Goal: Task Accomplishment & Management: Complete application form

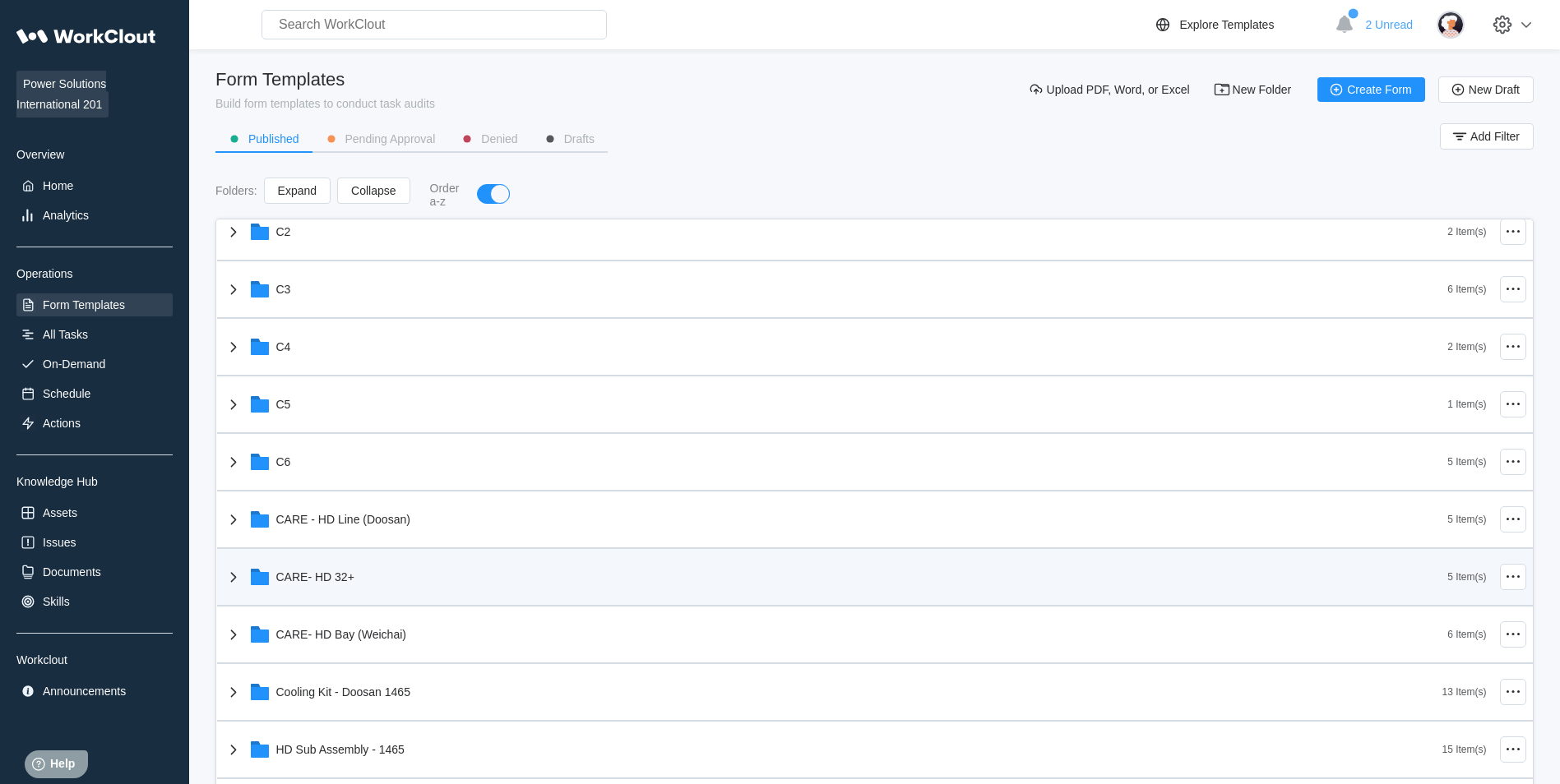
scroll to position [411, 0]
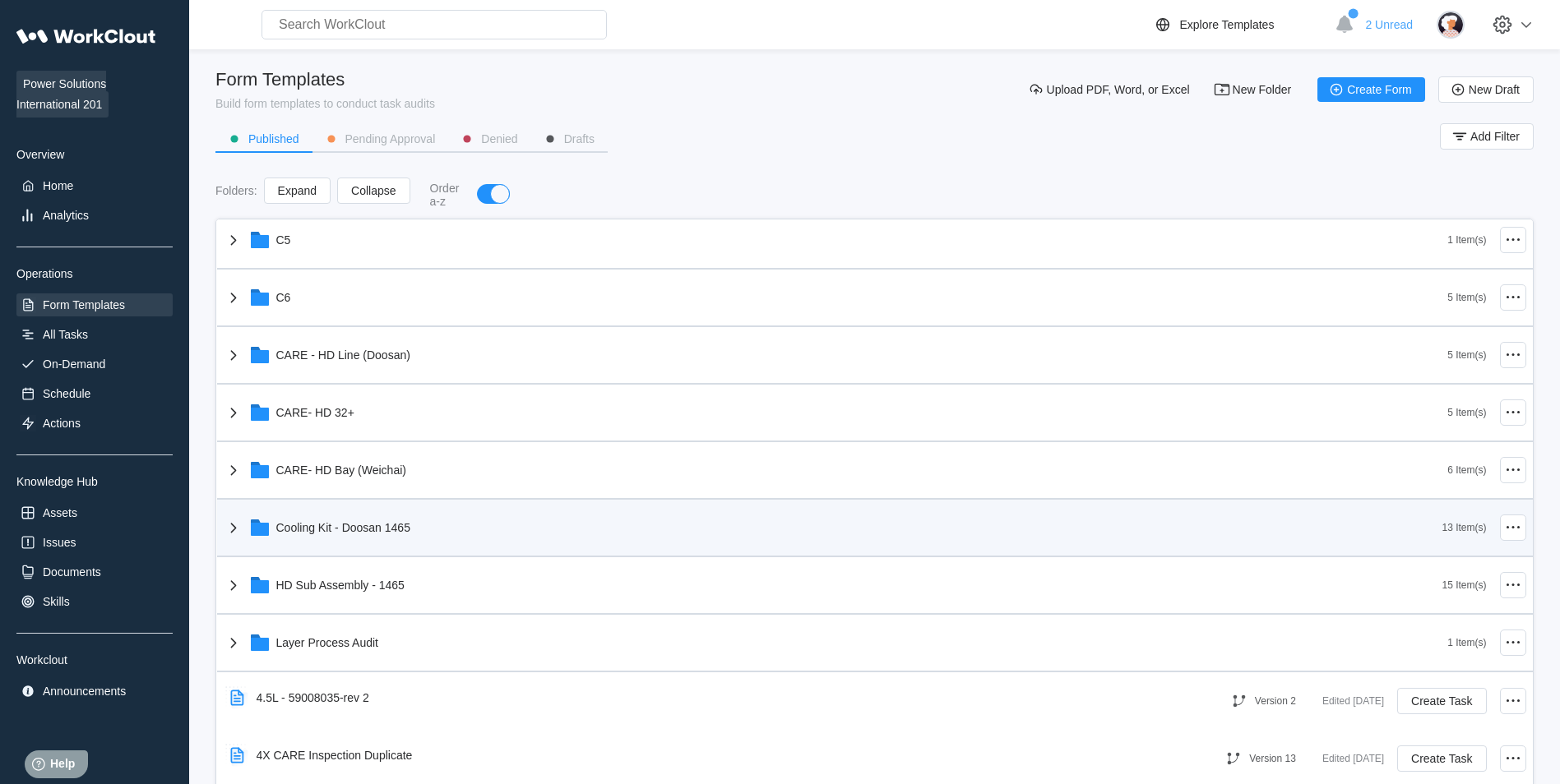
click at [401, 525] on div "Cooling Kit - Doosan 1465" at bounding box center [343, 528] width 134 height 13
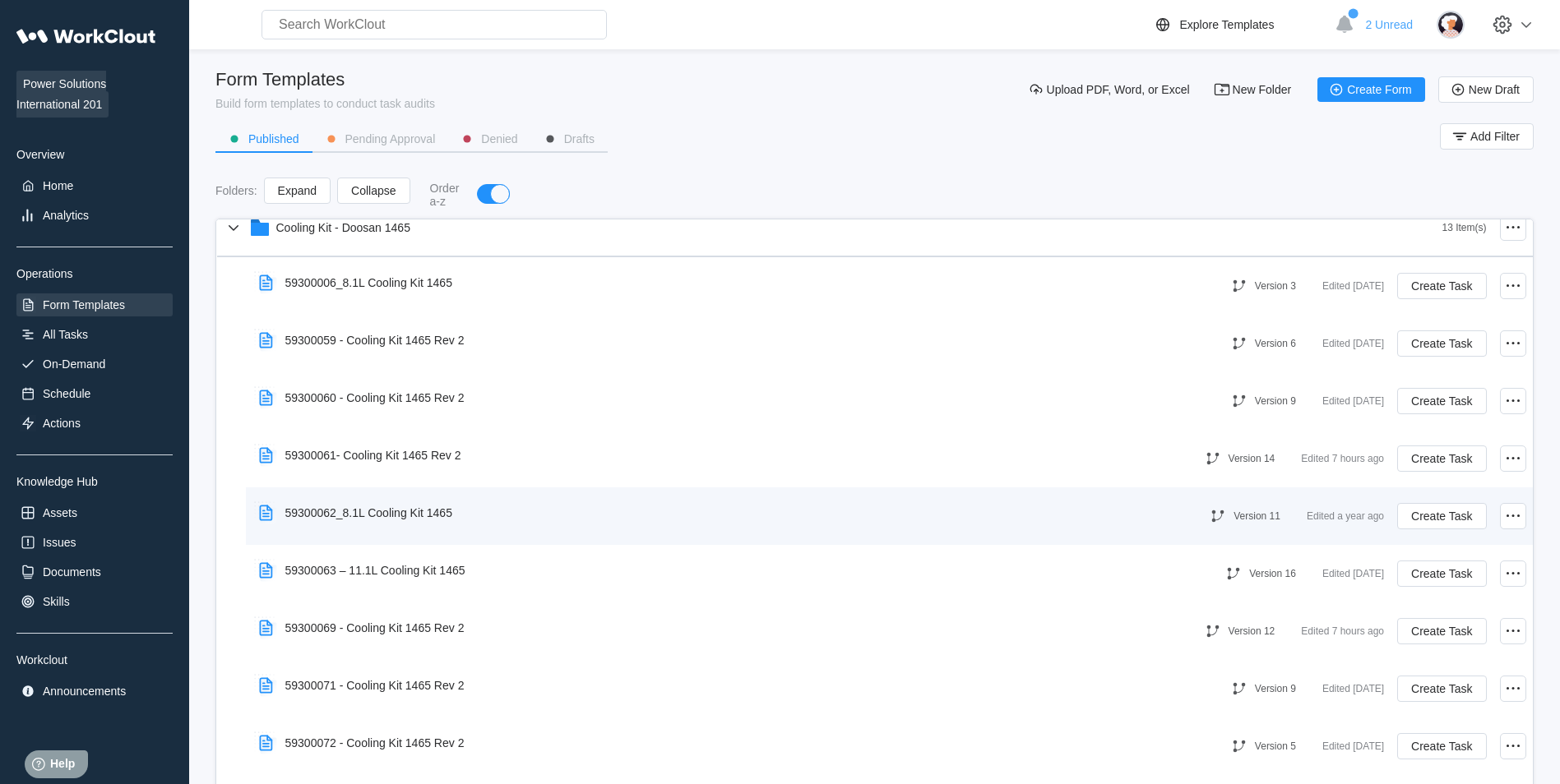
scroll to position [740, 0]
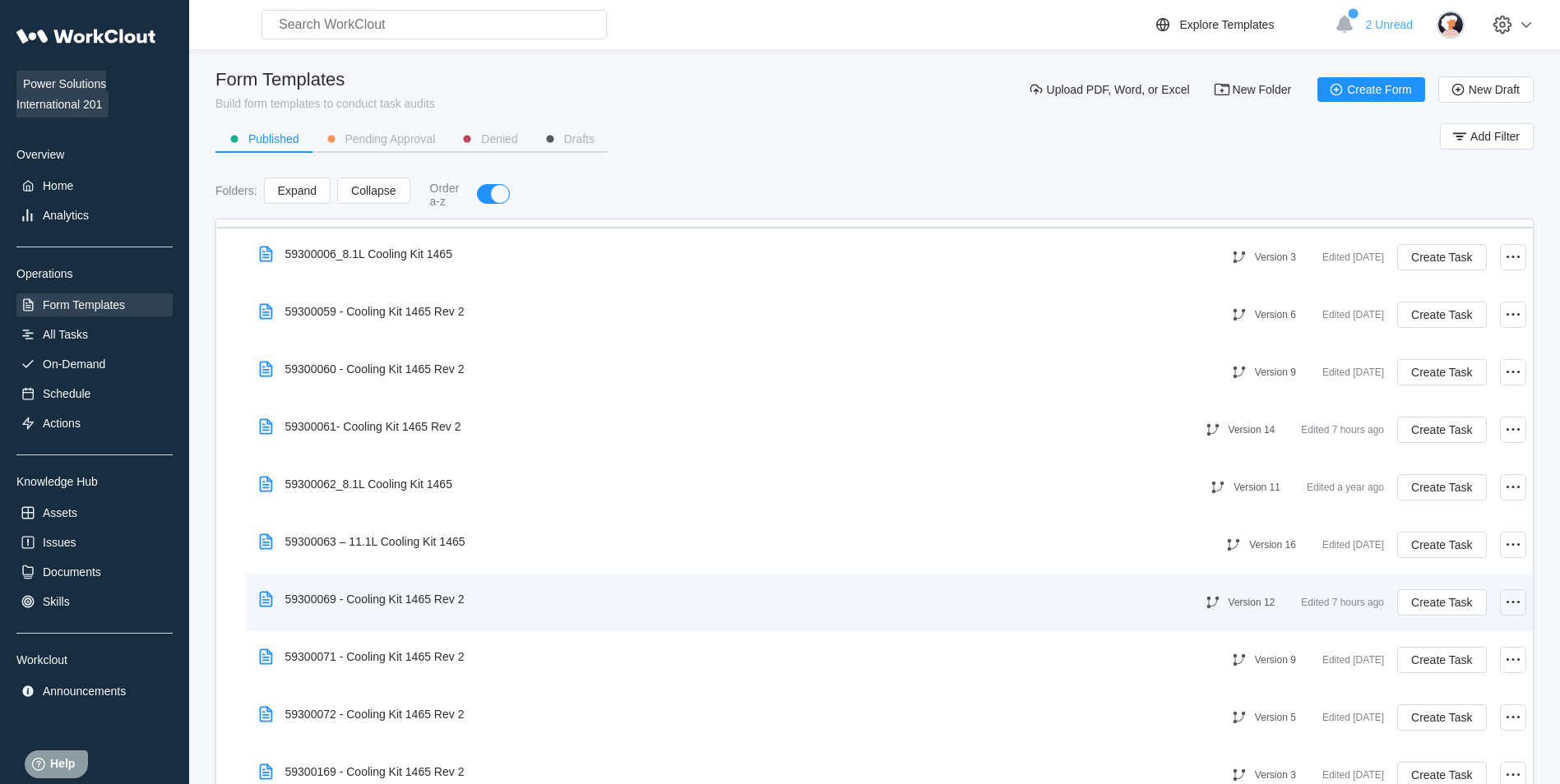
click at [1511, 605] on div at bounding box center [1513, 602] width 26 height 26
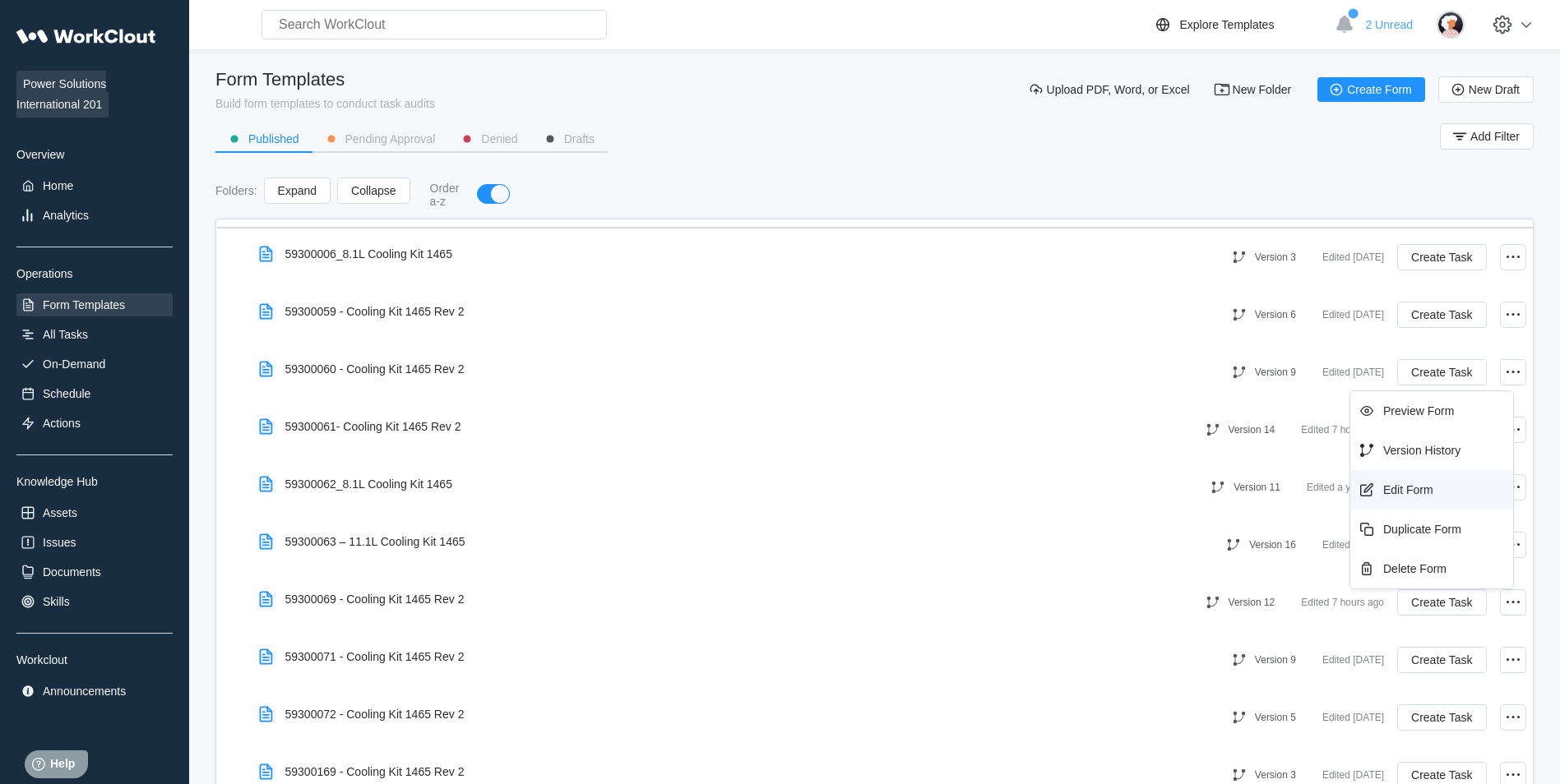
click at [1419, 496] on div "Edit Form" at bounding box center [1409, 490] width 50 height 13
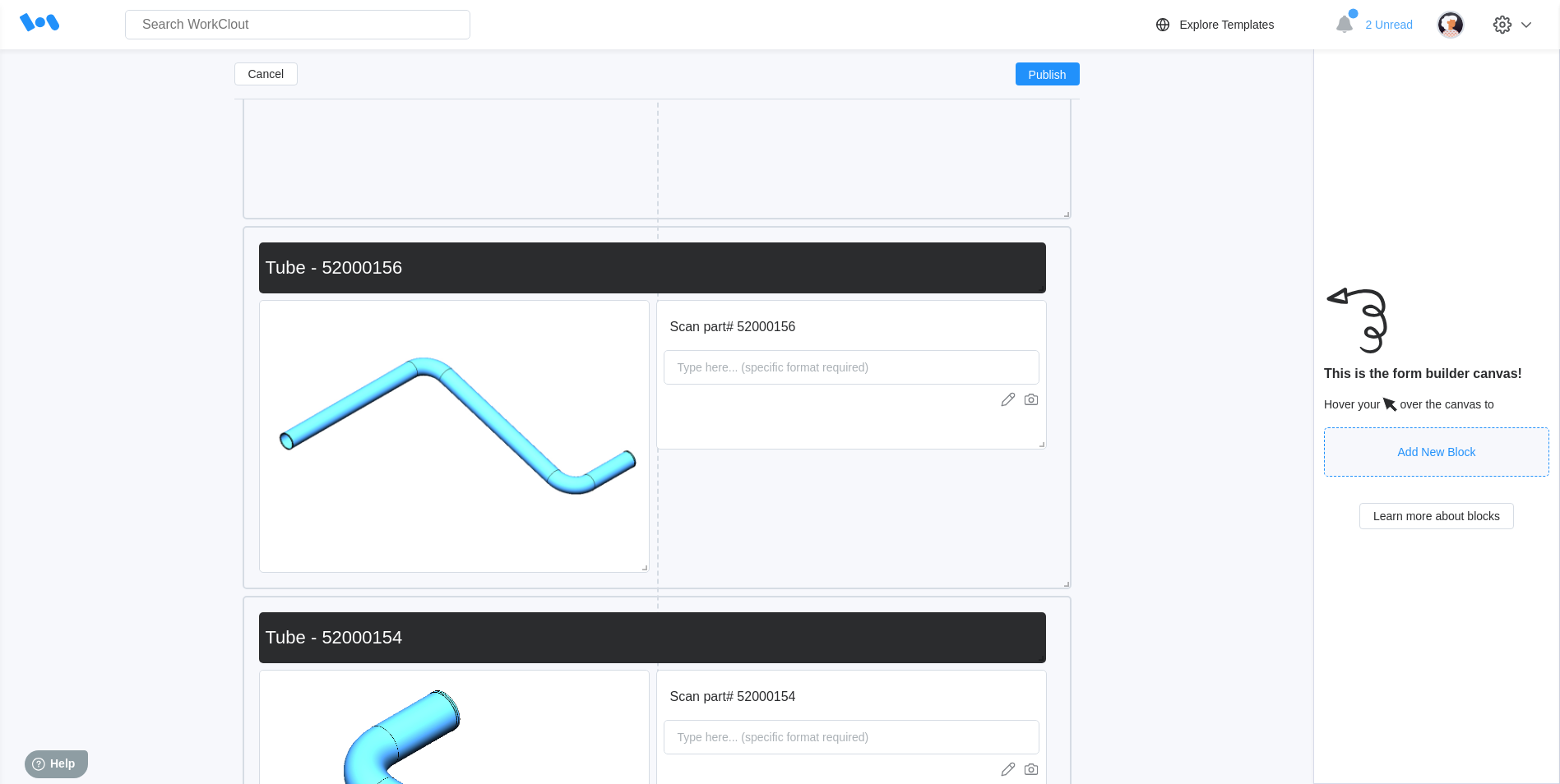
scroll to position [1493, 0]
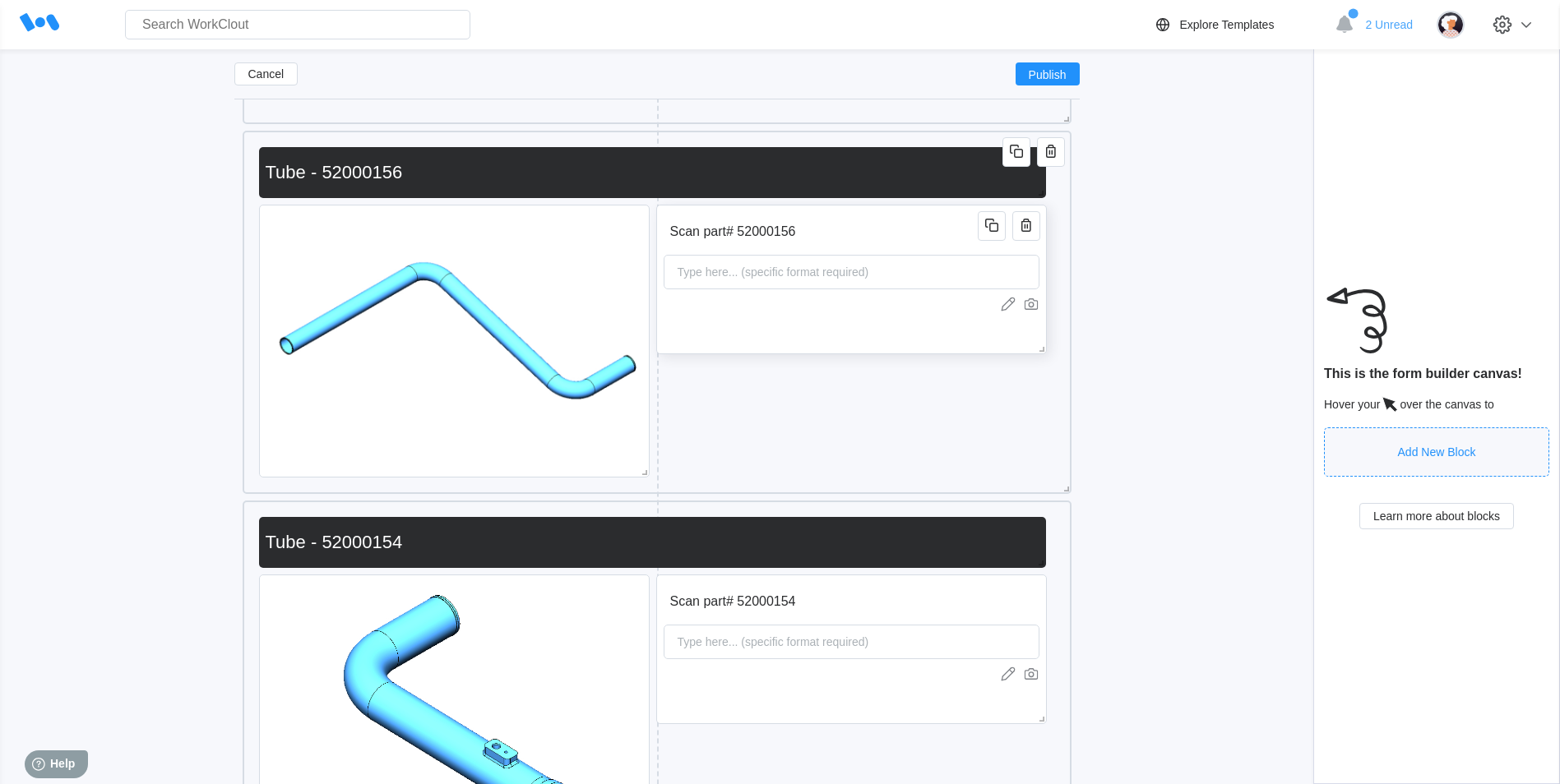
click at [857, 327] on div "Scan part# 52000156 Type here... (specific format required)" at bounding box center [851, 280] width 391 height 150
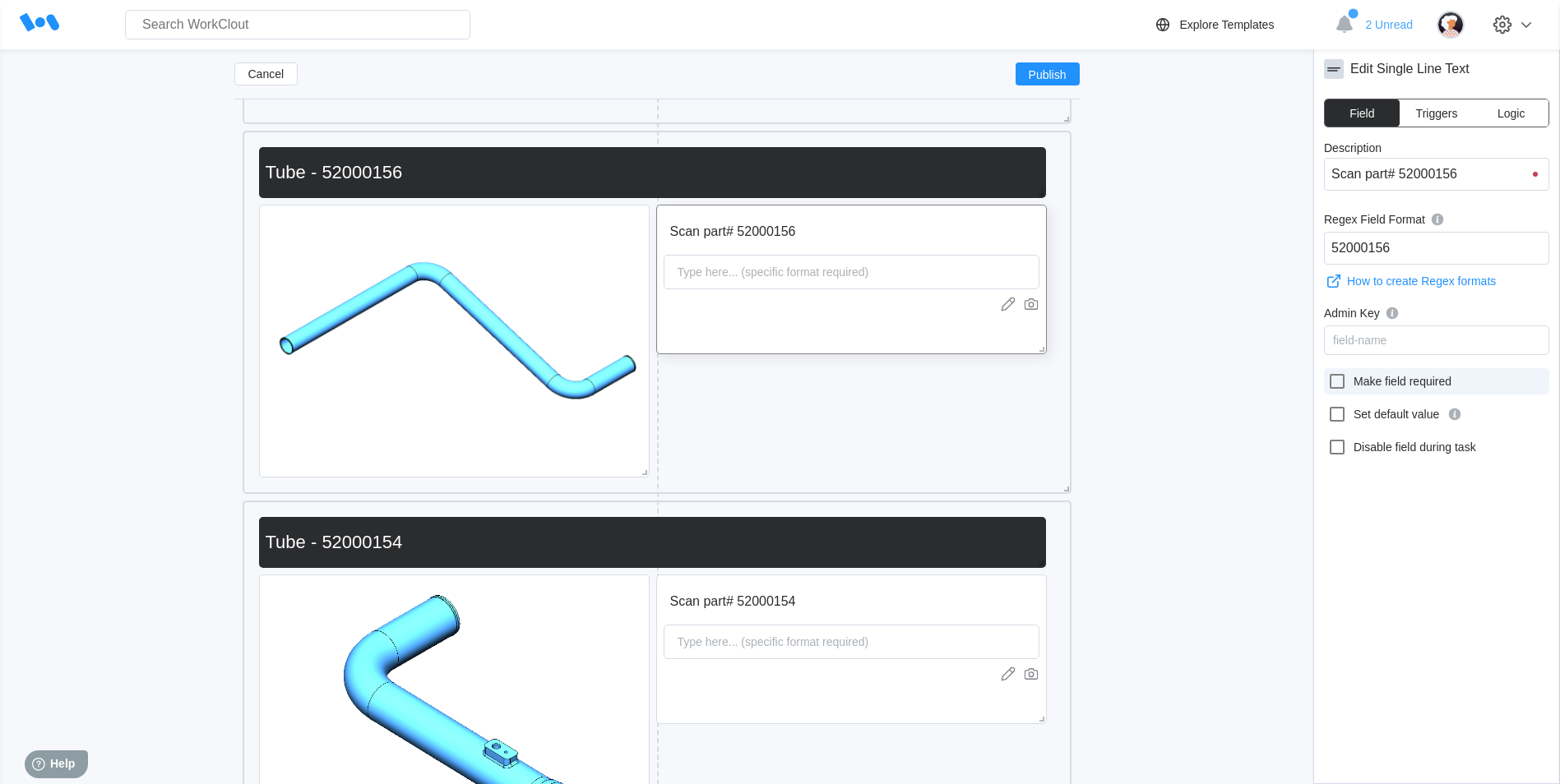
click at [1330, 382] on icon at bounding box center [1337, 381] width 15 height 15
click at [1328, 372] on input "Make field required" at bounding box center [1327, 371] width 1 height 1
checkbox input "true"
click at [804, 708] on div "Scan part# 52000154 Type here... (specific format required)" at bounding box center [851, 650] width 391 height 150
click at [1347, 390] on icon at bounding box center [1336, 381] width 19 height 19
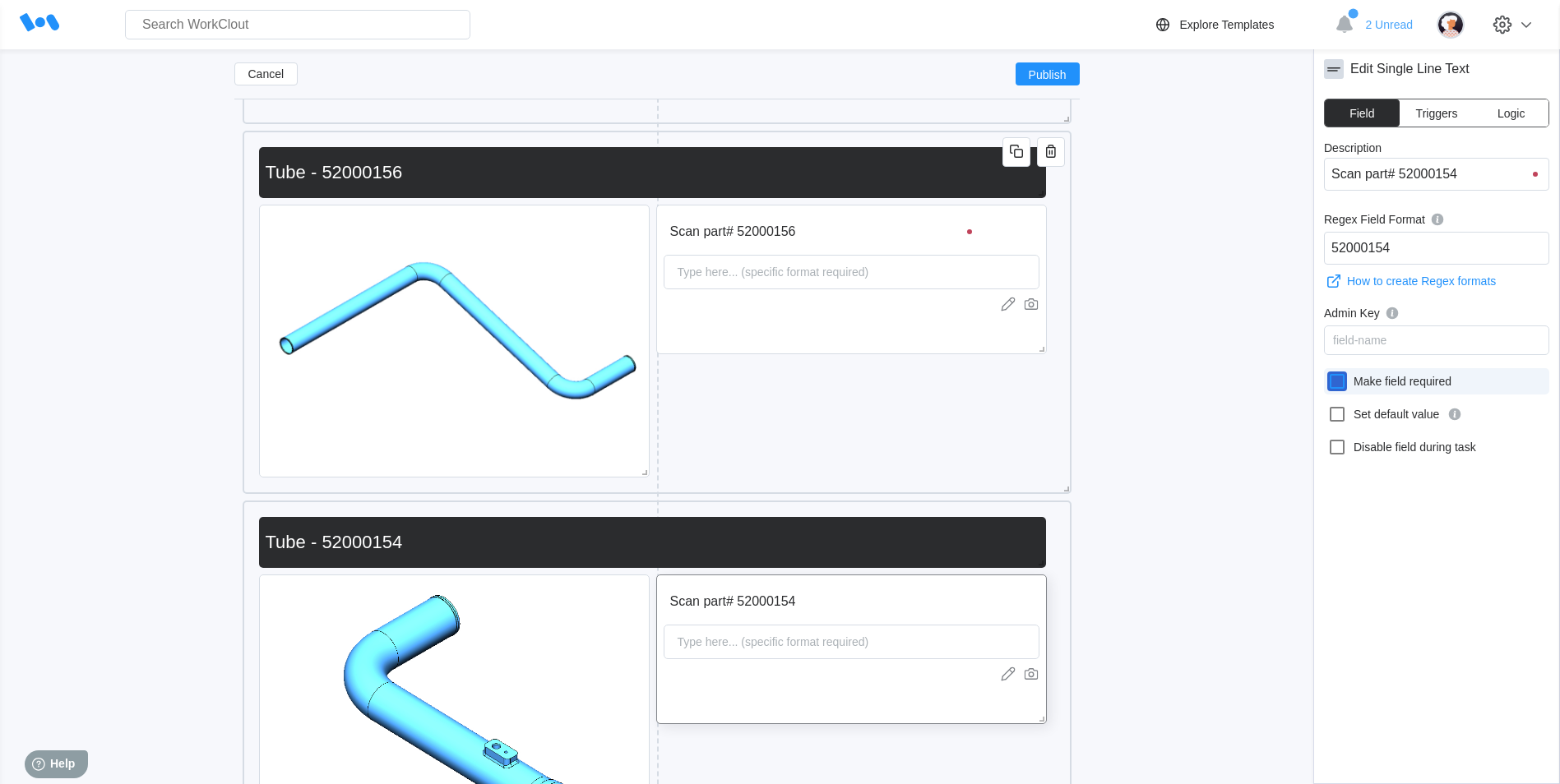
click at [1328, 372] on input "Make field required" at bounding box center [1327, 371] width 1 height 1
checkbox input "true"
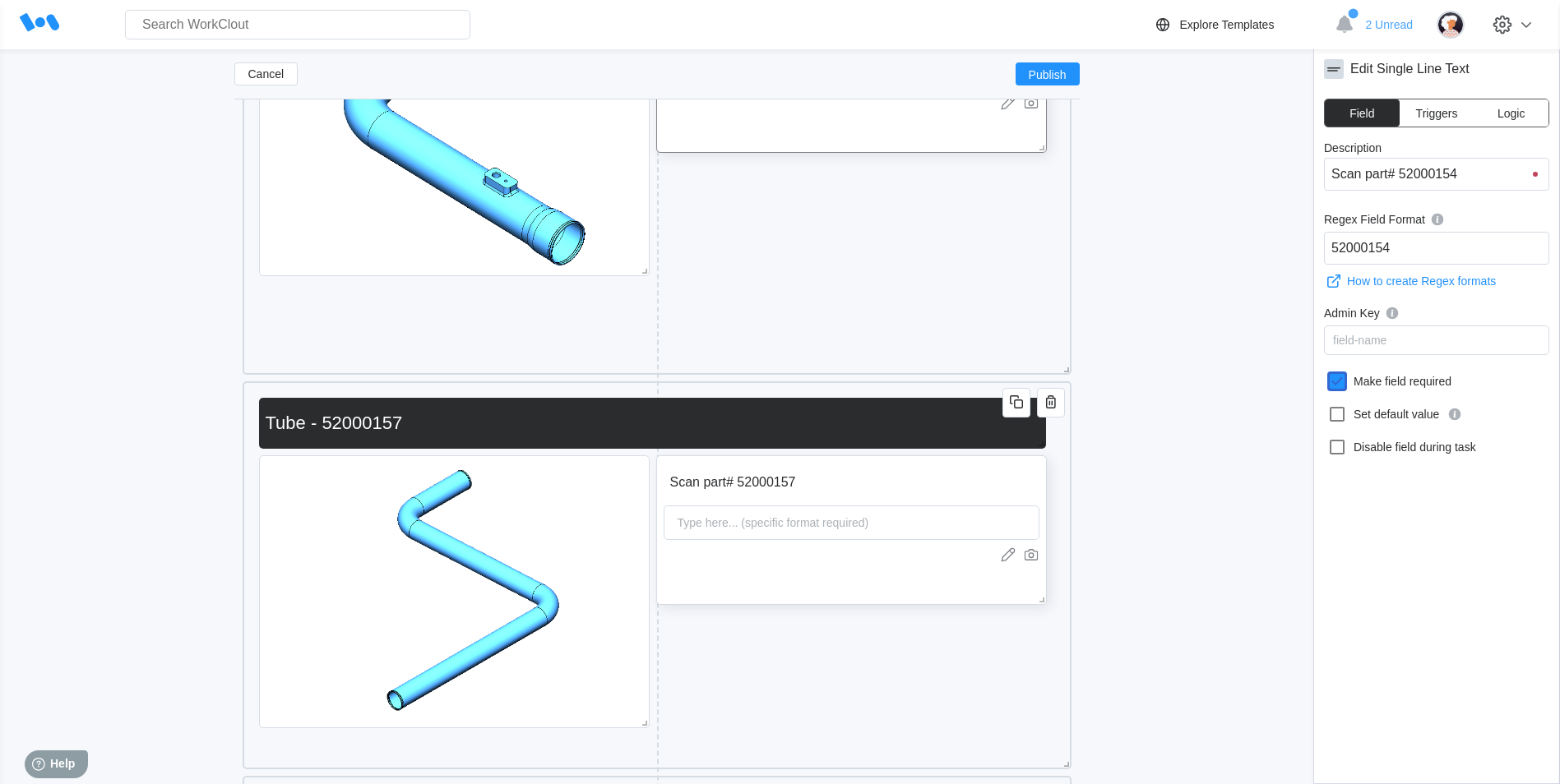
scroll to position [1986, 0]
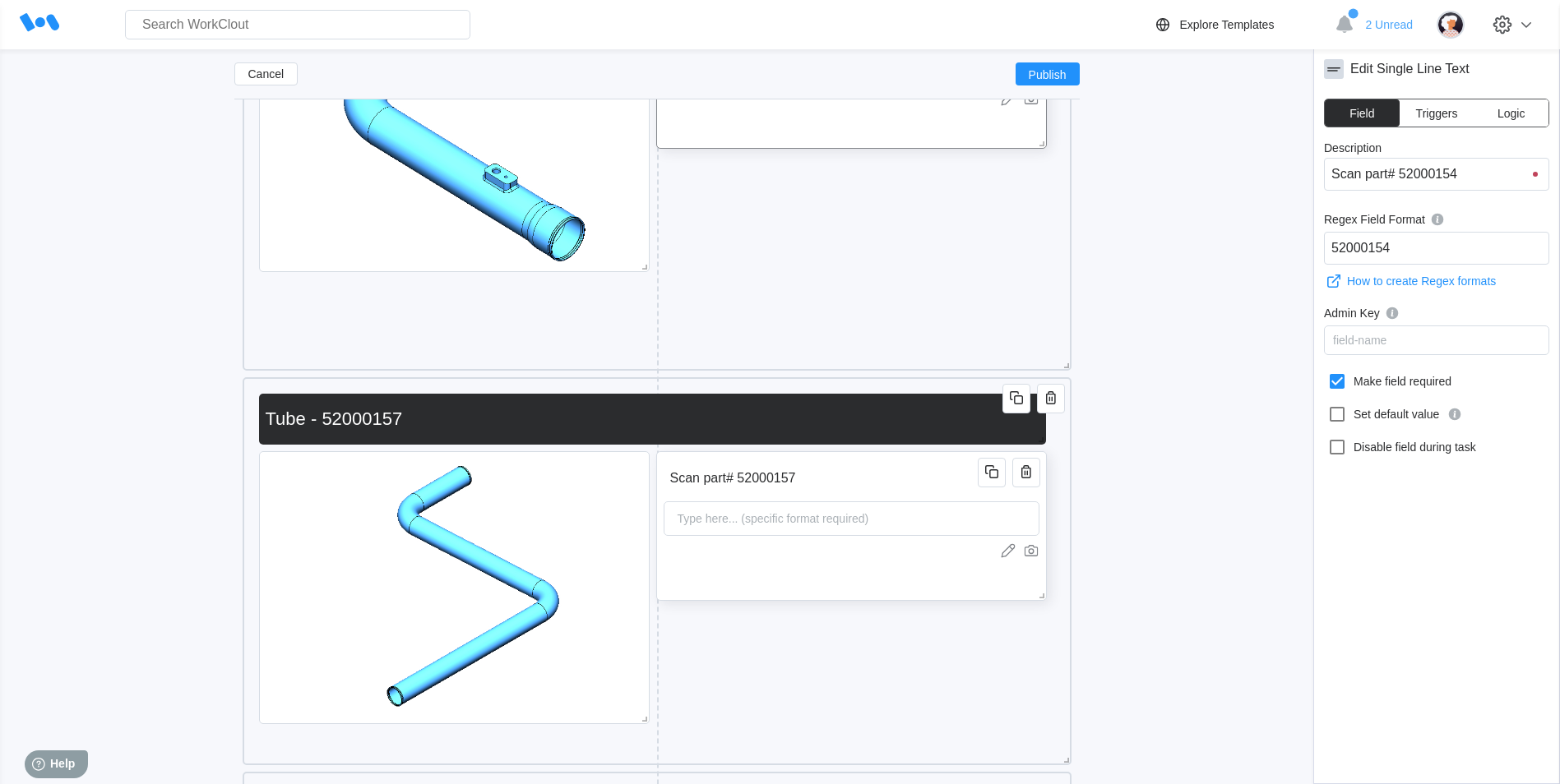
click at [769, 585] on div "Scan part# 52000157 Type here... (specific format required)" at bounding box center [851, 526] width 391 height 150
click at [1336, 385] on icon at bounding box center [1336, 381] width 19 height 19
click at [1328, 372] on input "Make field required" at bounding box center [1327, 371] width 1 height 1
checkbox input "true"
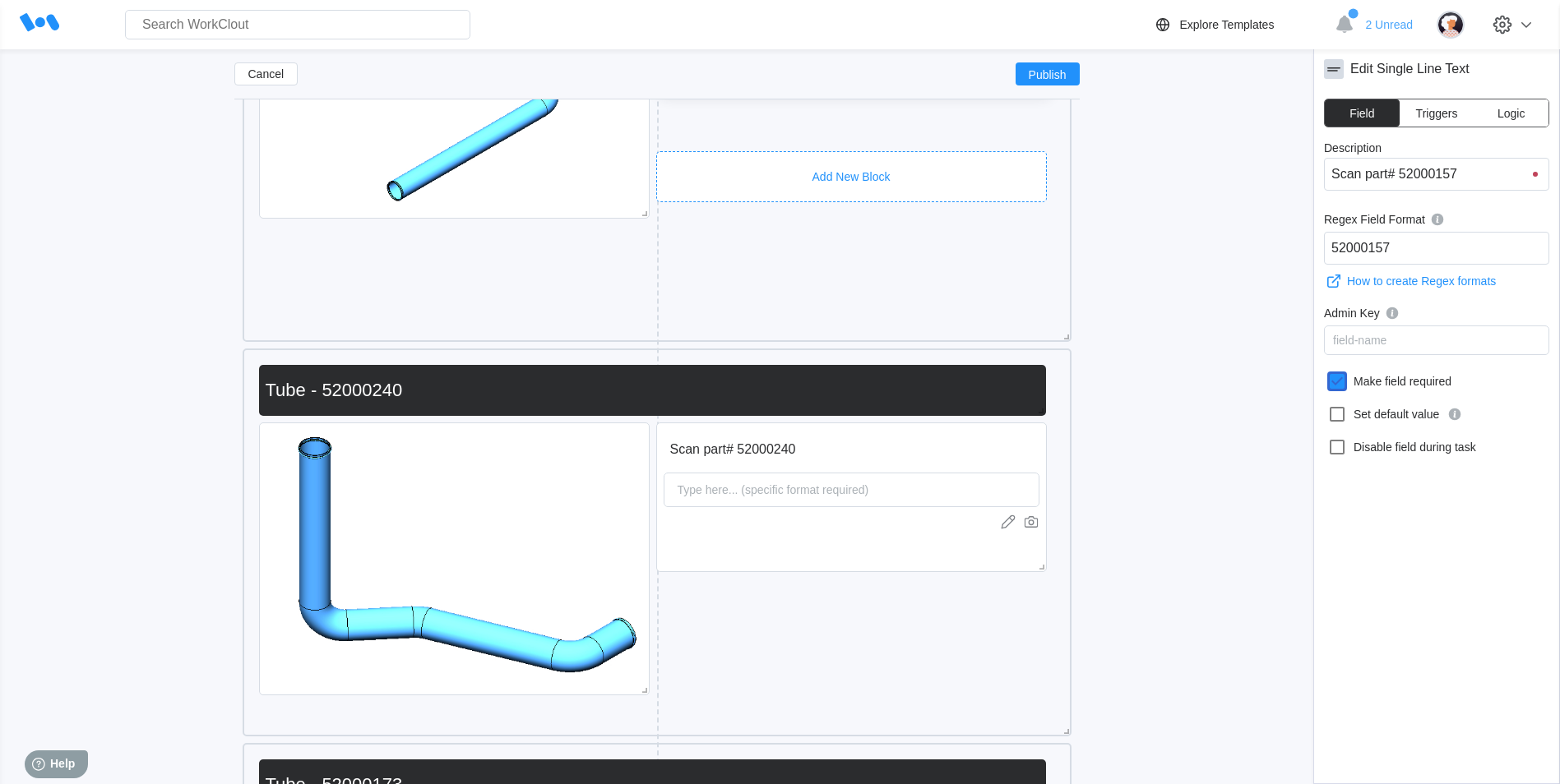
scroll to position [2644, 0]
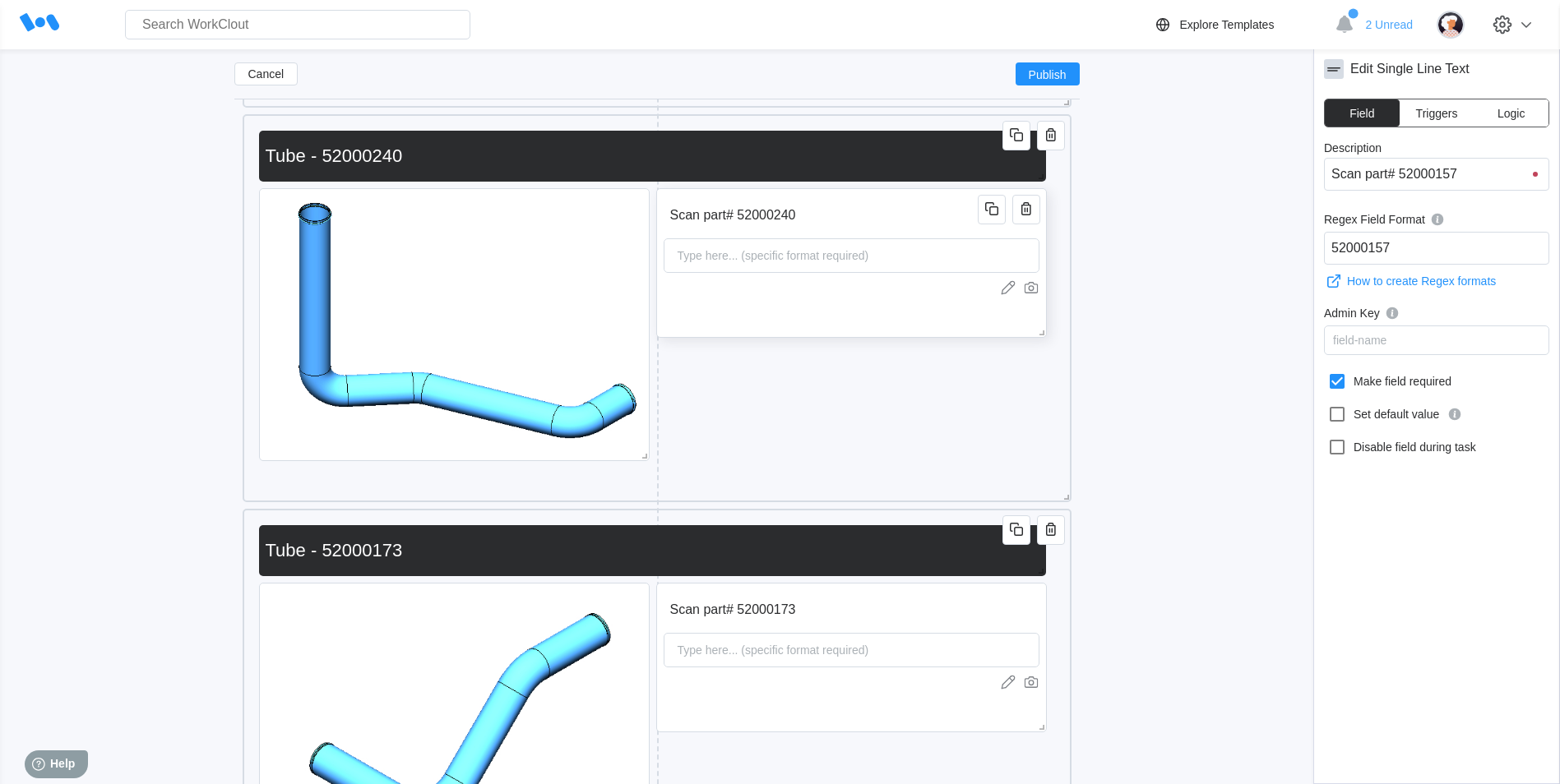
click at [780, 329] on div "Scan part# 52000240 Type here... (specific format required)" at bounding box center [851, 263] width 391 height 150
click at [1339, 381] on icon at bounding box center [1336, 381] width 19 height 19
click at [1328, 372] on input "Make field required" at bounding box center [1327, 371] width 1 height 1
checkbox input "true"
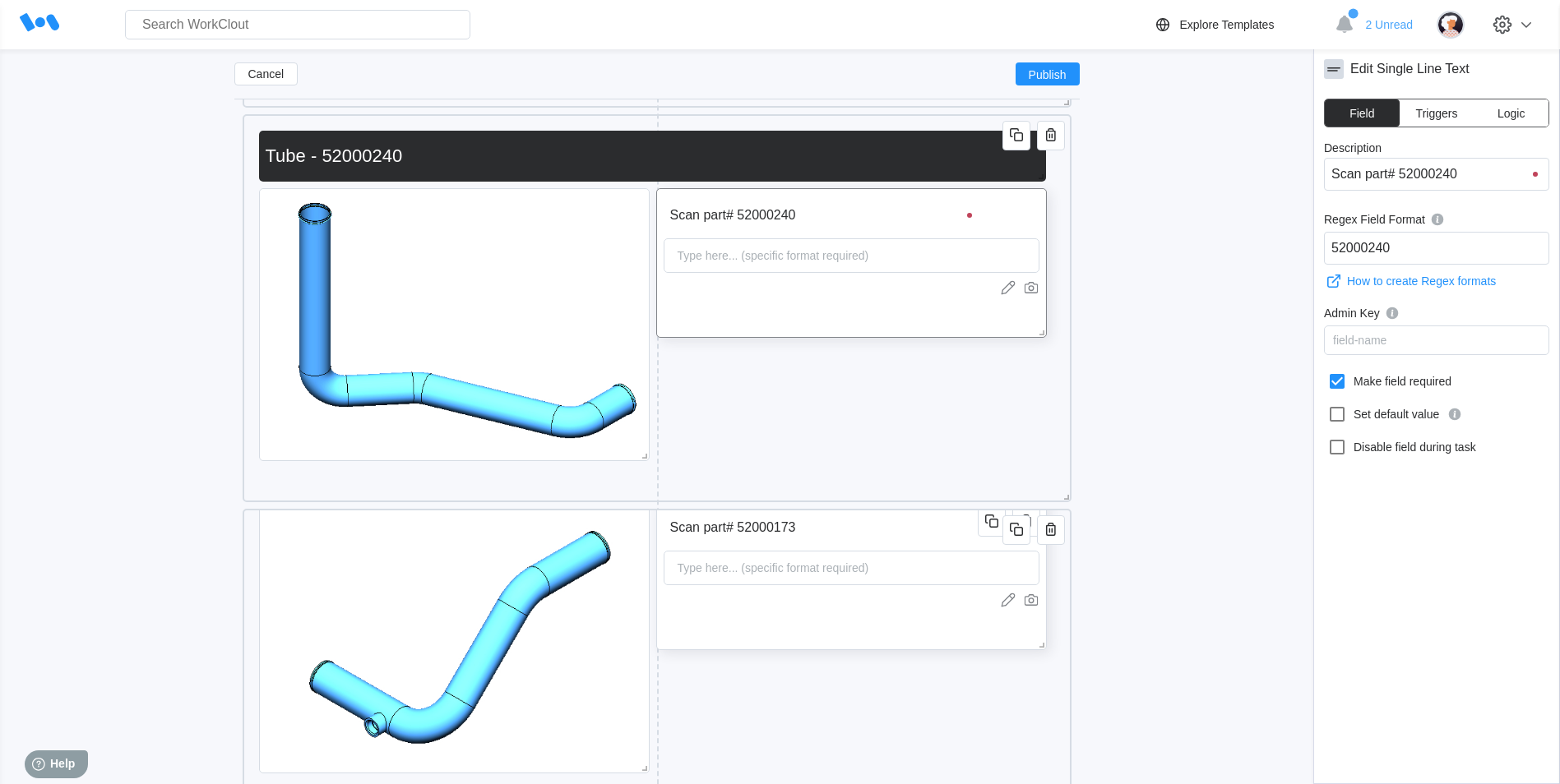
click at [839, 650] on div "Scan part# 52000173 Type here... (specific format required)" at bounding box center [851, 576] width 391 height 150
click at [1340, 376] on icon at bounding box center [1337, 381] width 15 height 15
click at [1328, 372] on input "Make field required" at bounding box center [1327, 371] width 1 height 1
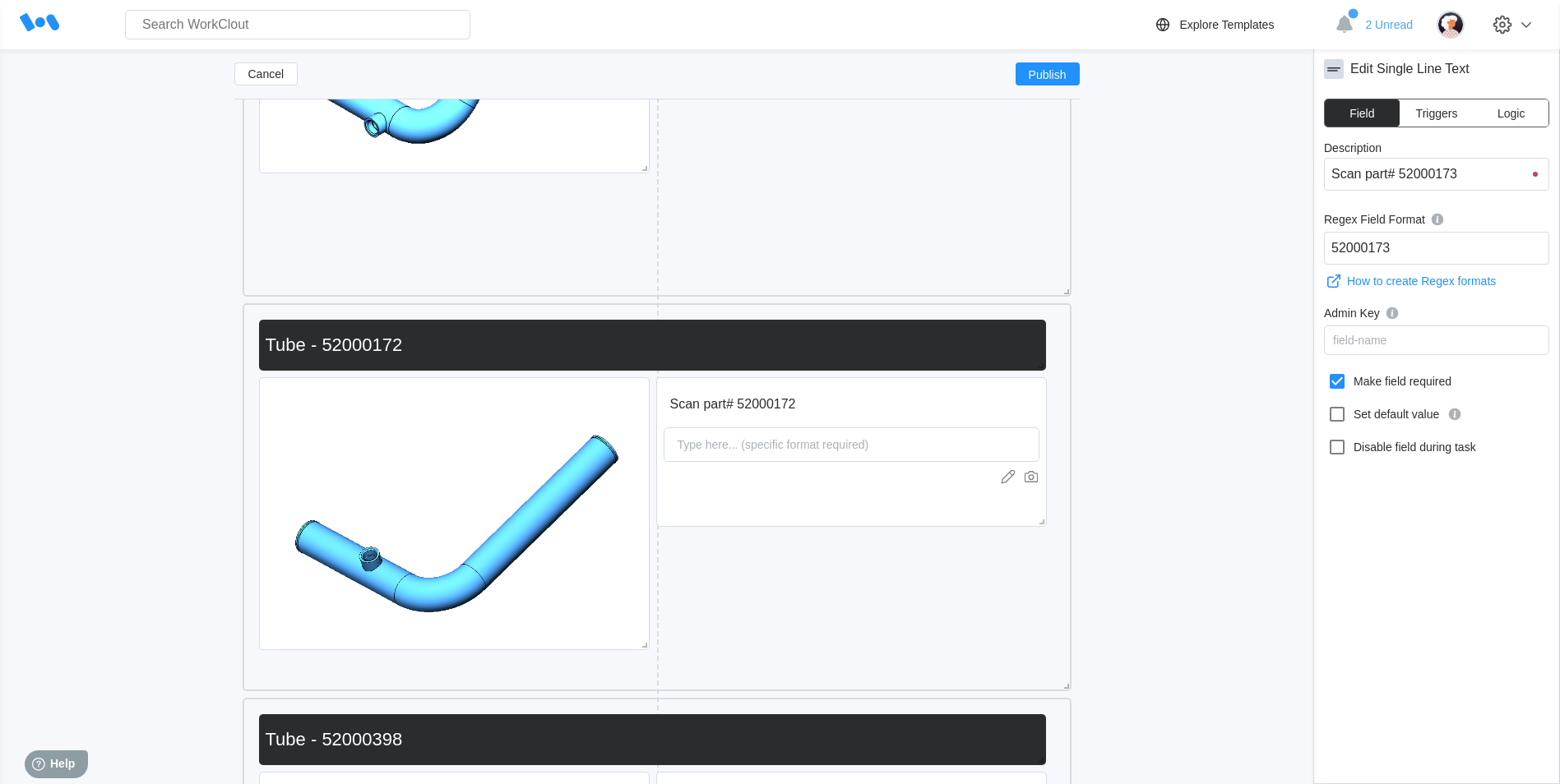
scroll to position [3384, 0]
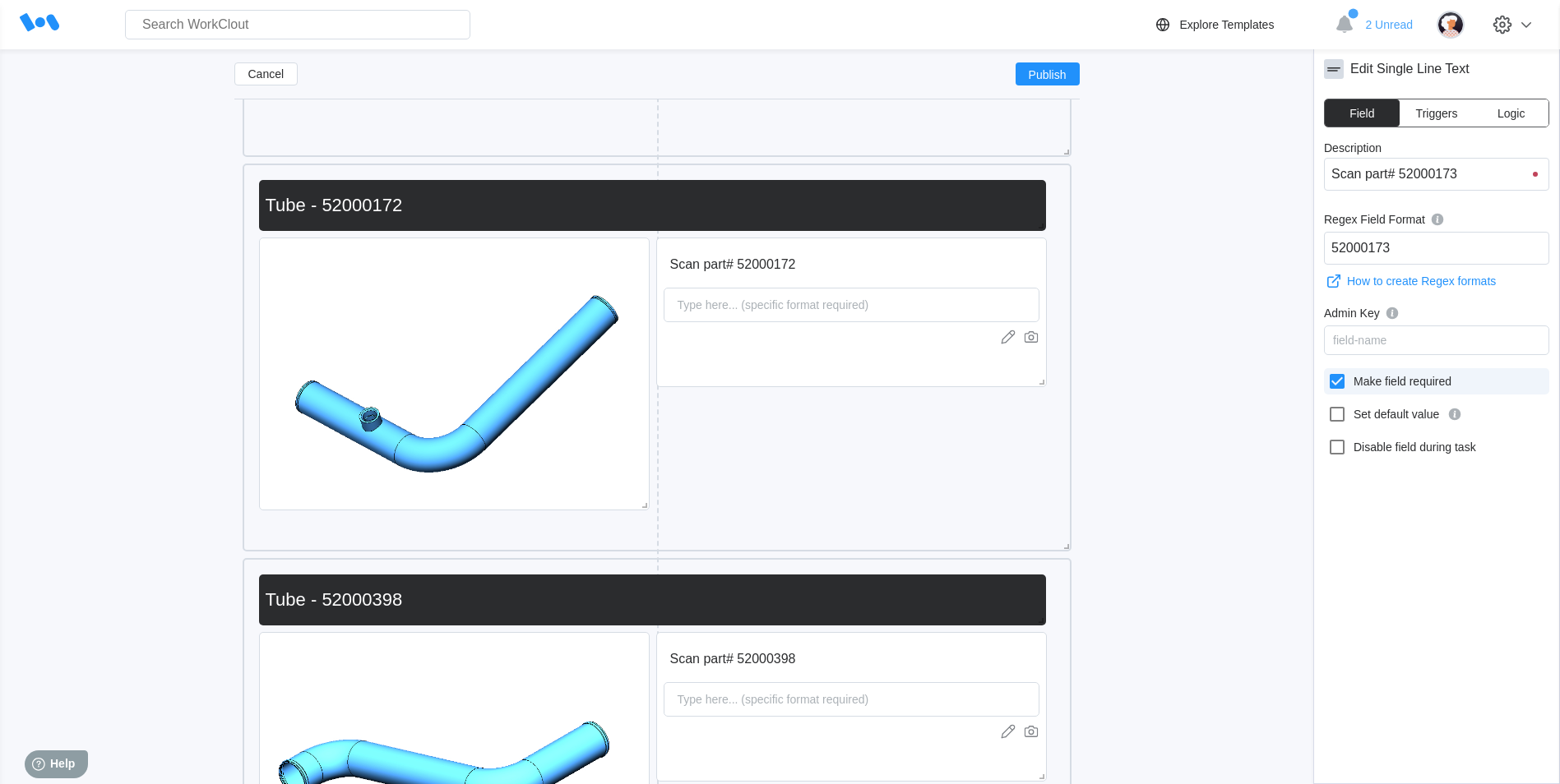
click at [1340, 384] on icon at bounding box center [1337, 381] width 15 height 15
click at [1328, 372] on input "Make field required" at bounding box center [1327, 371] width 1 height 1
click at [1340, 384] on icon at bounding box center [1336, 381] width 19 height 19
click at [1328, 372] on input "Make field required" at bounding box center [1327, 371] width 1 height 1
checkbox input "true"
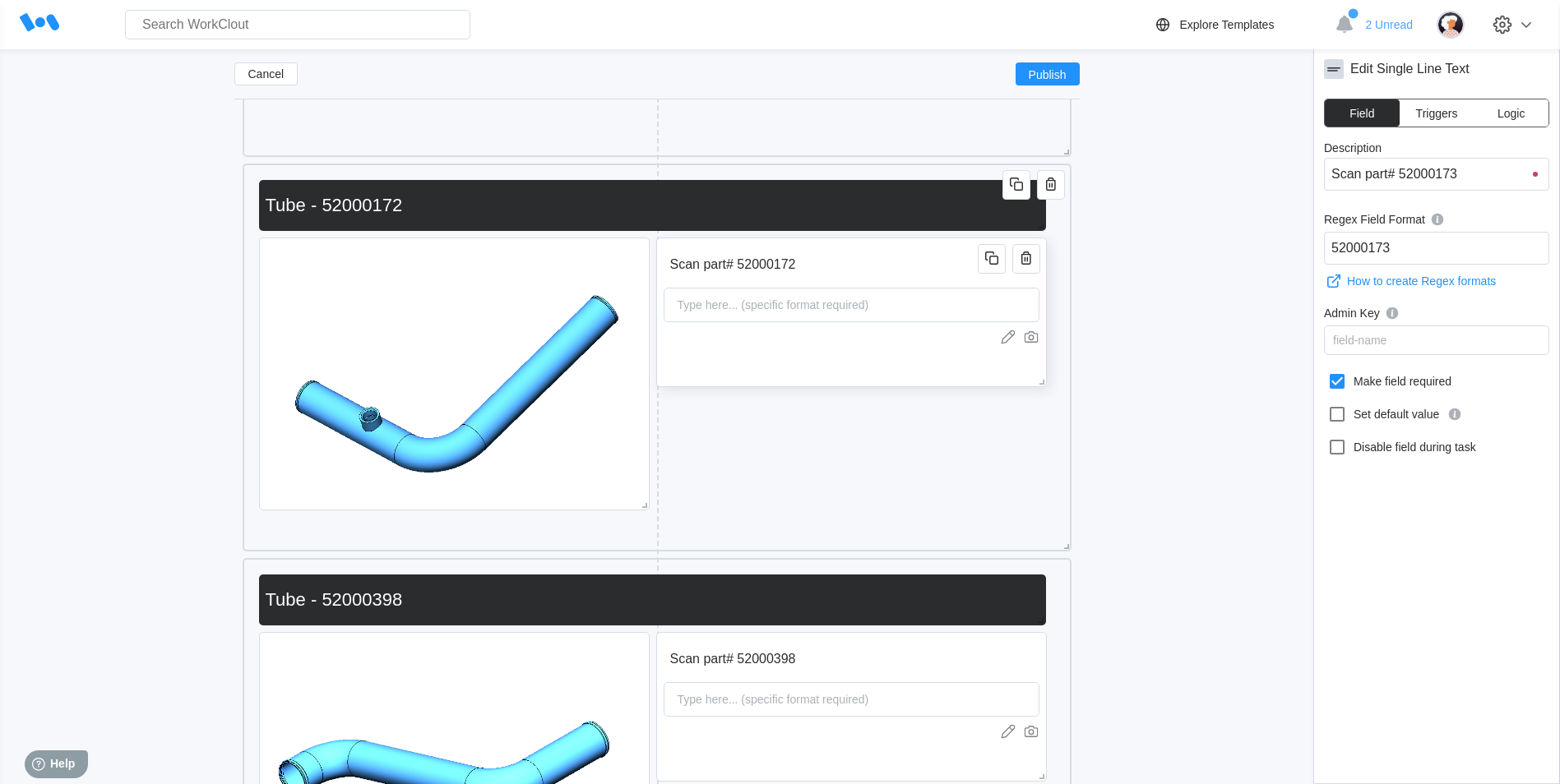
click at [817, 268] on input "Scan part# 52000172" at bounding box center [824, 264] width 320 height 33
click at [1345, 381] on icon at bounding box center [1337, 381] width 15 height 15
click at [1328, 372] on input "Make field required" at bounding box center [1327, 371] width 1 height 1
checkbox input "true"
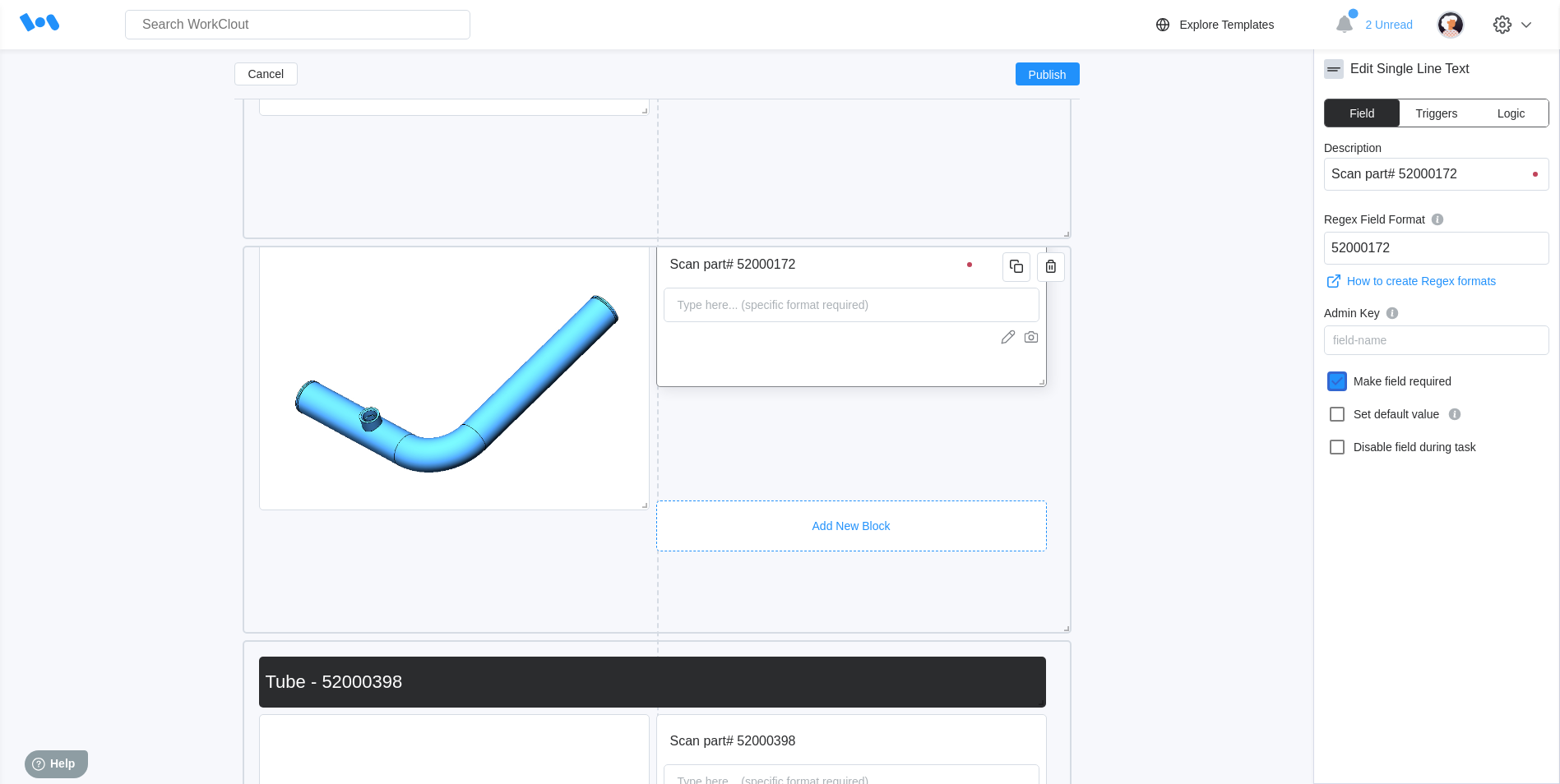
scroll to position [3712, 0]
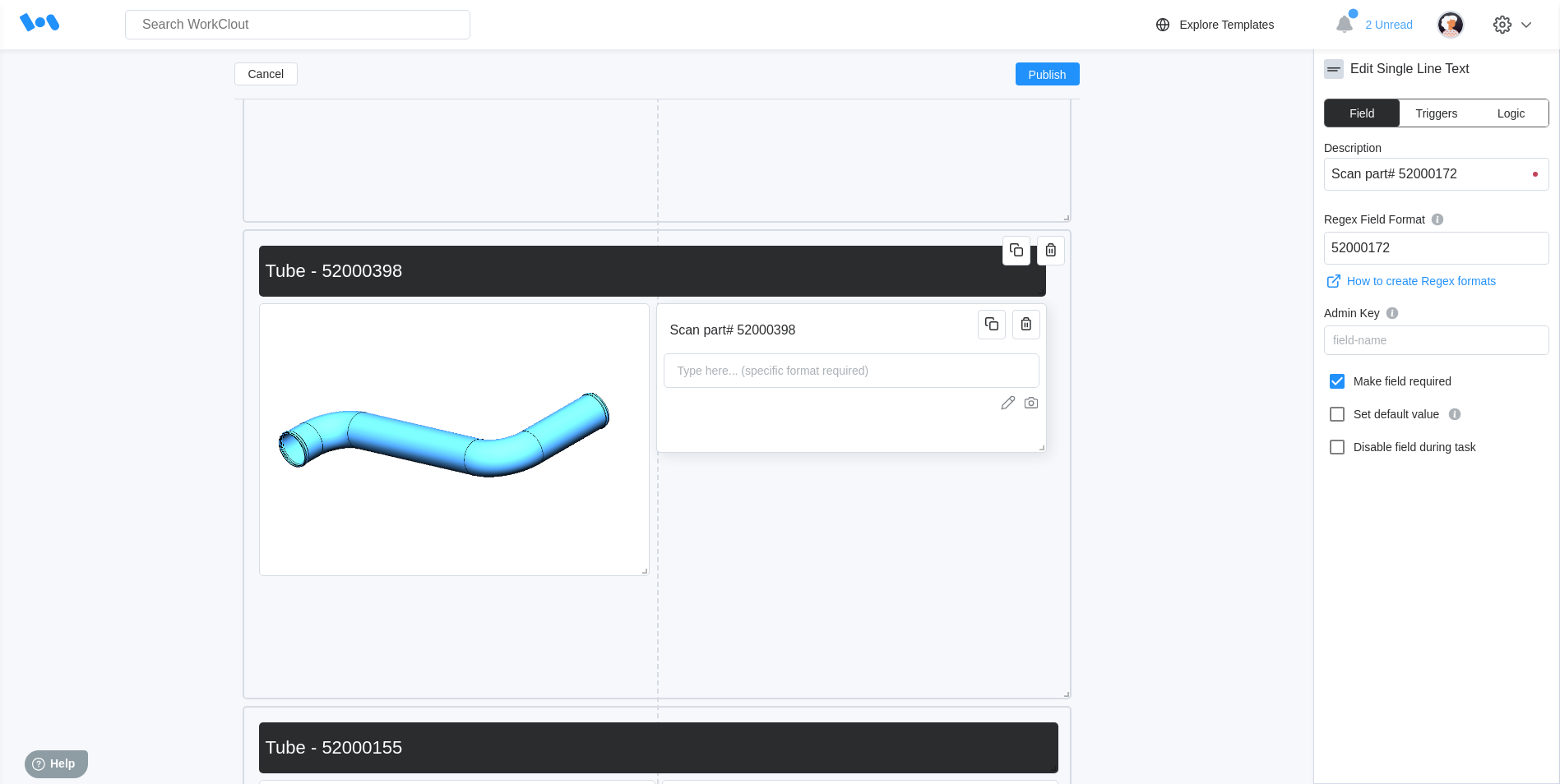
click at [852, 341] on input "Scan part# 52000398" at bounding box center [824, 330] width 320 height 33
click at [1347, 380] on div at bounding box center [1340, 381] width 26 height 19
click at [1328, 372] on input "Make field required" at bounding box center [1327, 371] width 1 height 1
checkbox input "true"
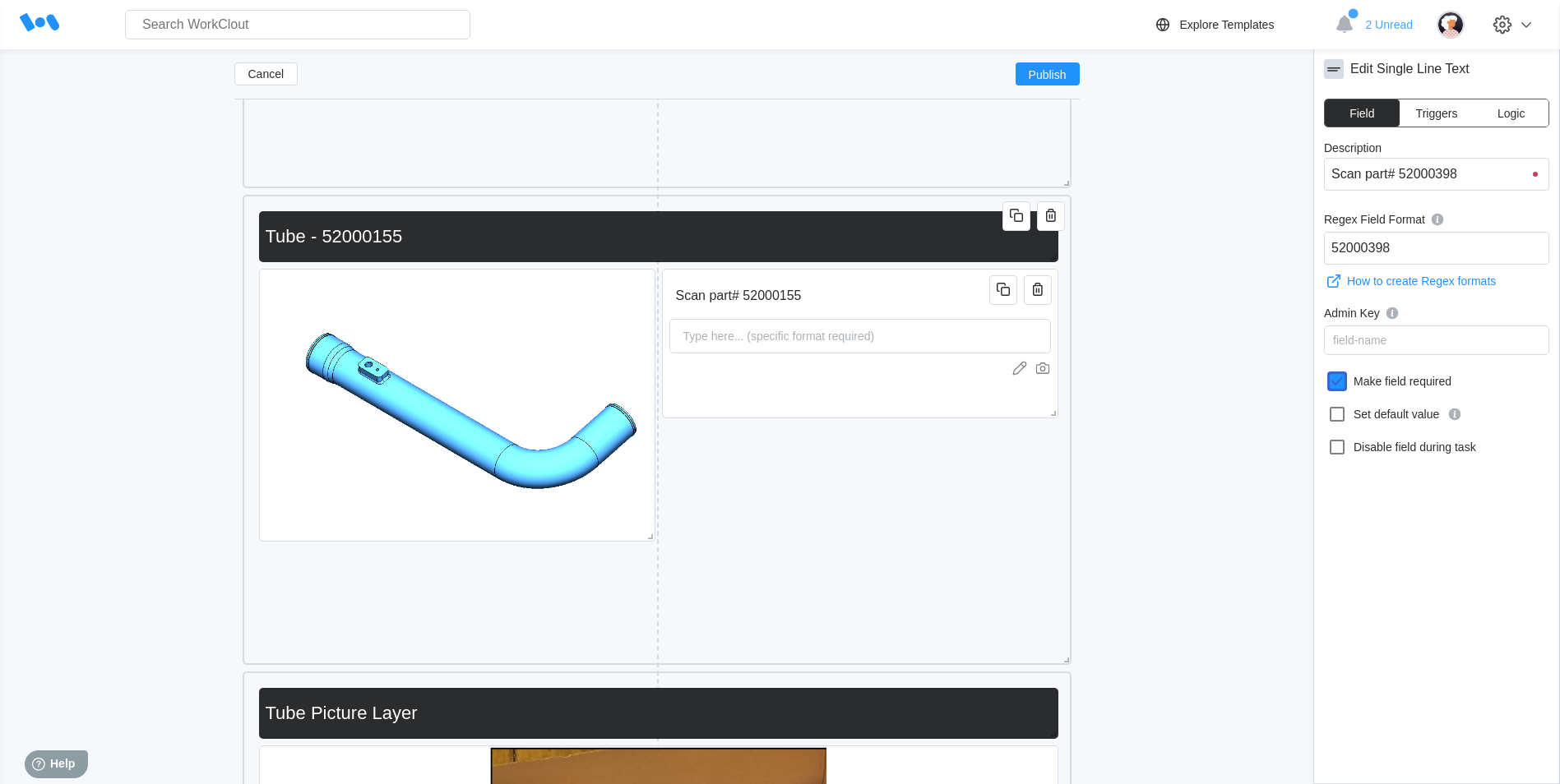
scroll to position [4370, 0]
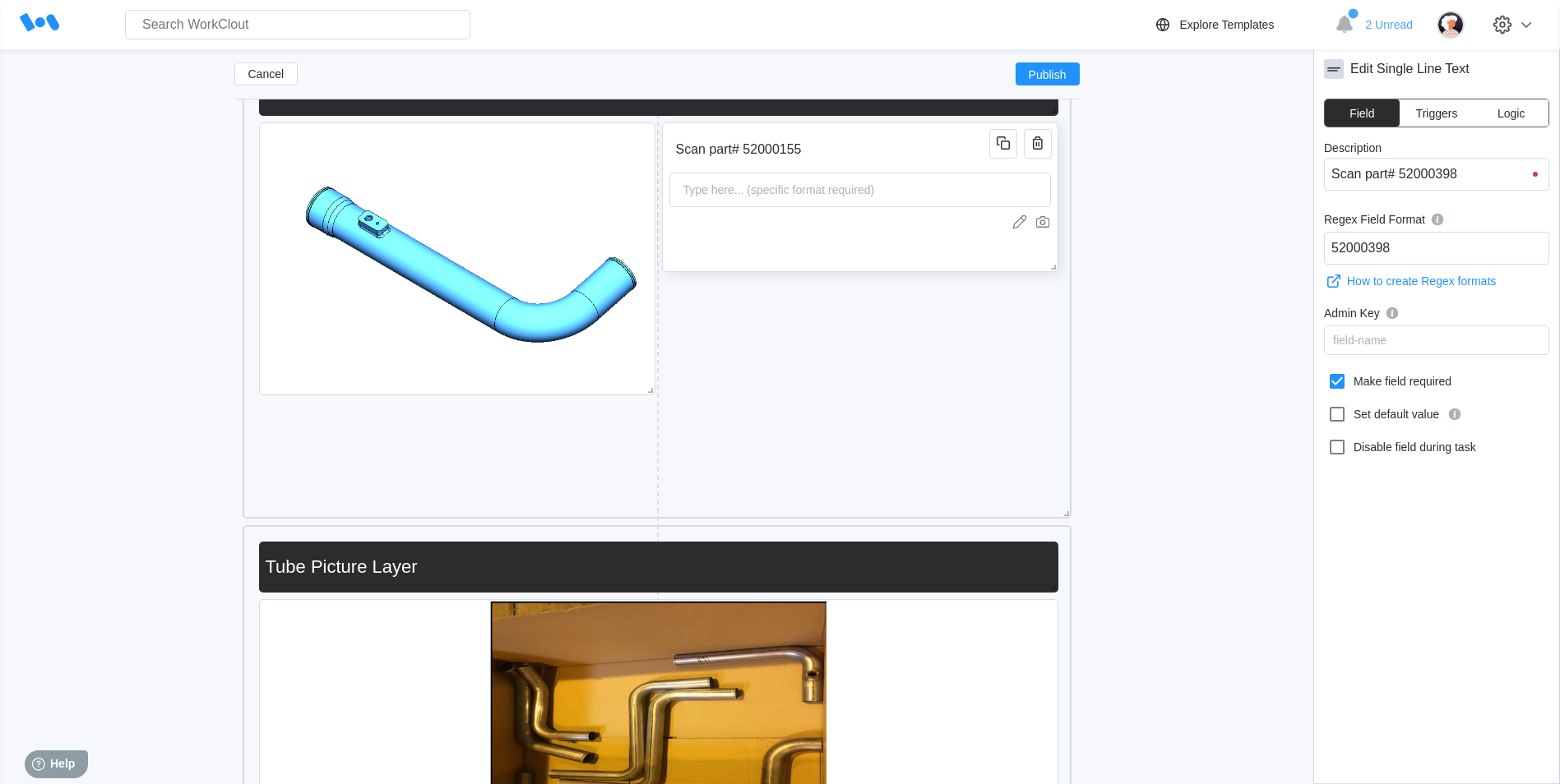
click at [853, 152] on input "Scan part# 52000155" at bounding box center [831, 149] width 325 height 33
click at [1334, 384] on icon at bounding box center [1336, 381] width 19 height 19
click at [1328, 372] on input "Make field required" at bounding box center [1327, 371] width 1 height 1
checkbox input "true"
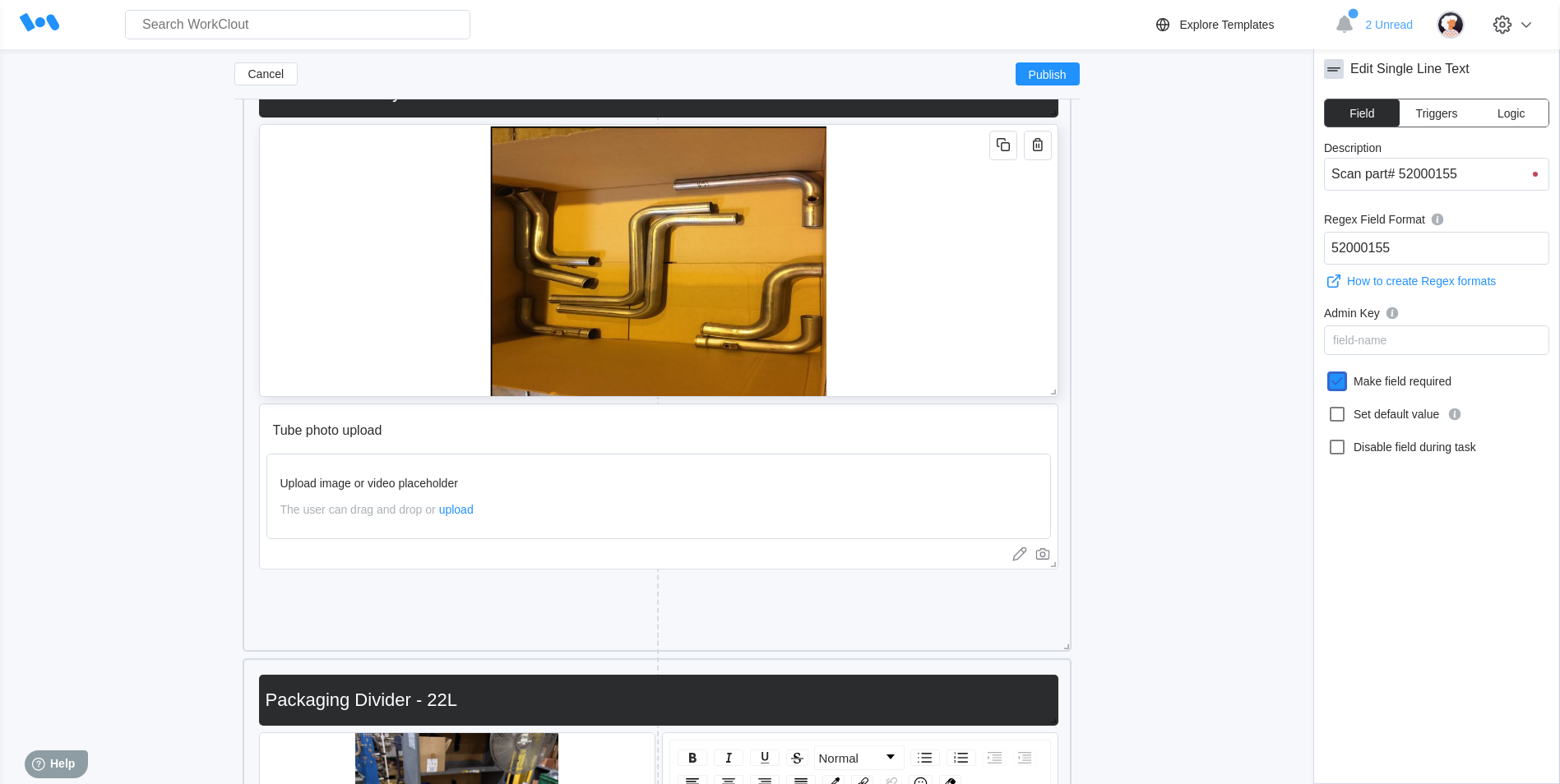
scroll to position [5110, 0]
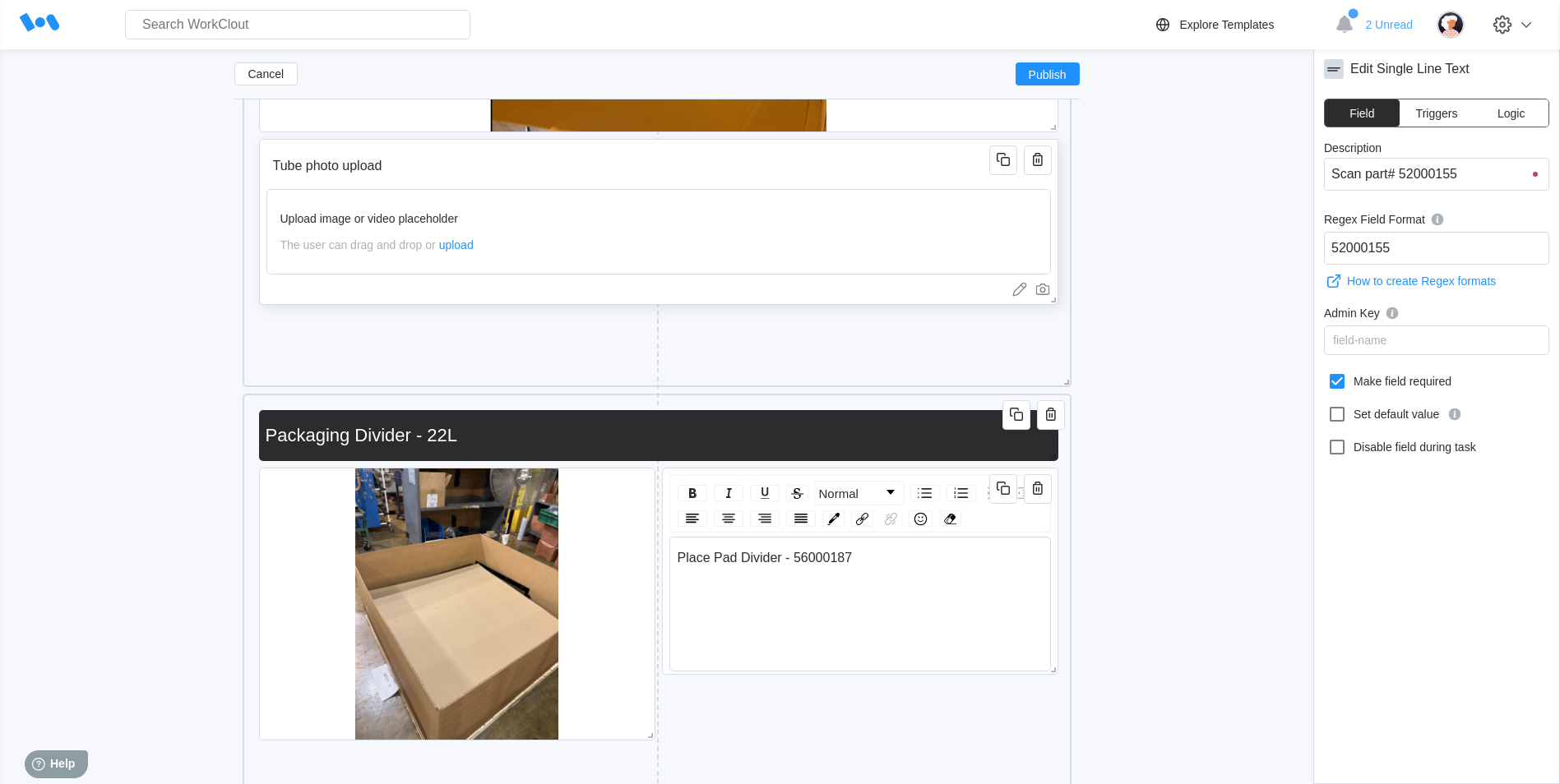
click at [687, 182] on input "Tube photo upload" at bounding box center [630, 166] width 729 height 33
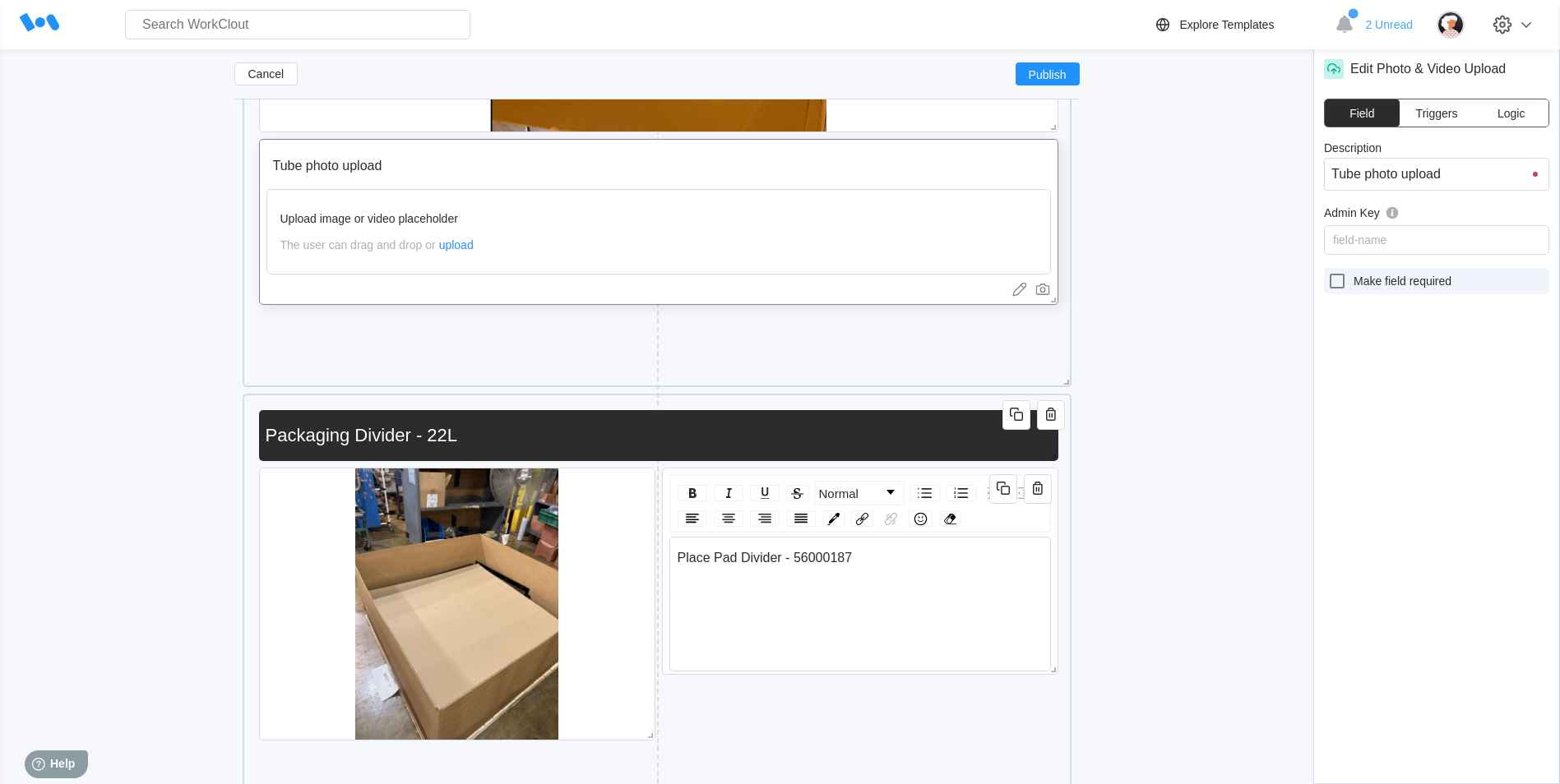
click at [1335, 292] on label "Make field required" at bounding box center [1436, 281] width 225 height 26
click at [1328, 272] on input "Make field required" at bounding box center [1327, 271] width 1 height 1
checkbox input "true"
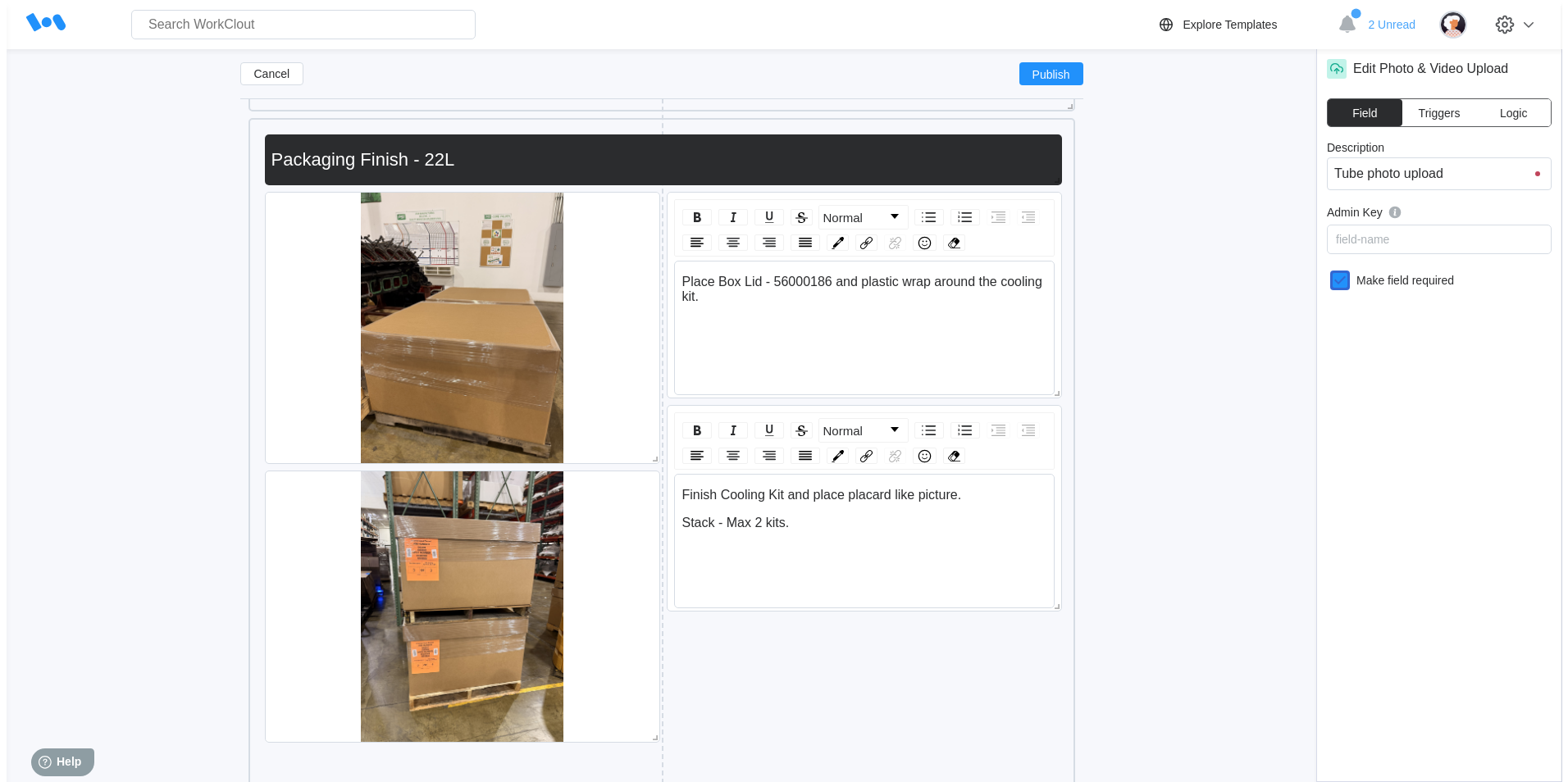
scroll to position [16496, 0]
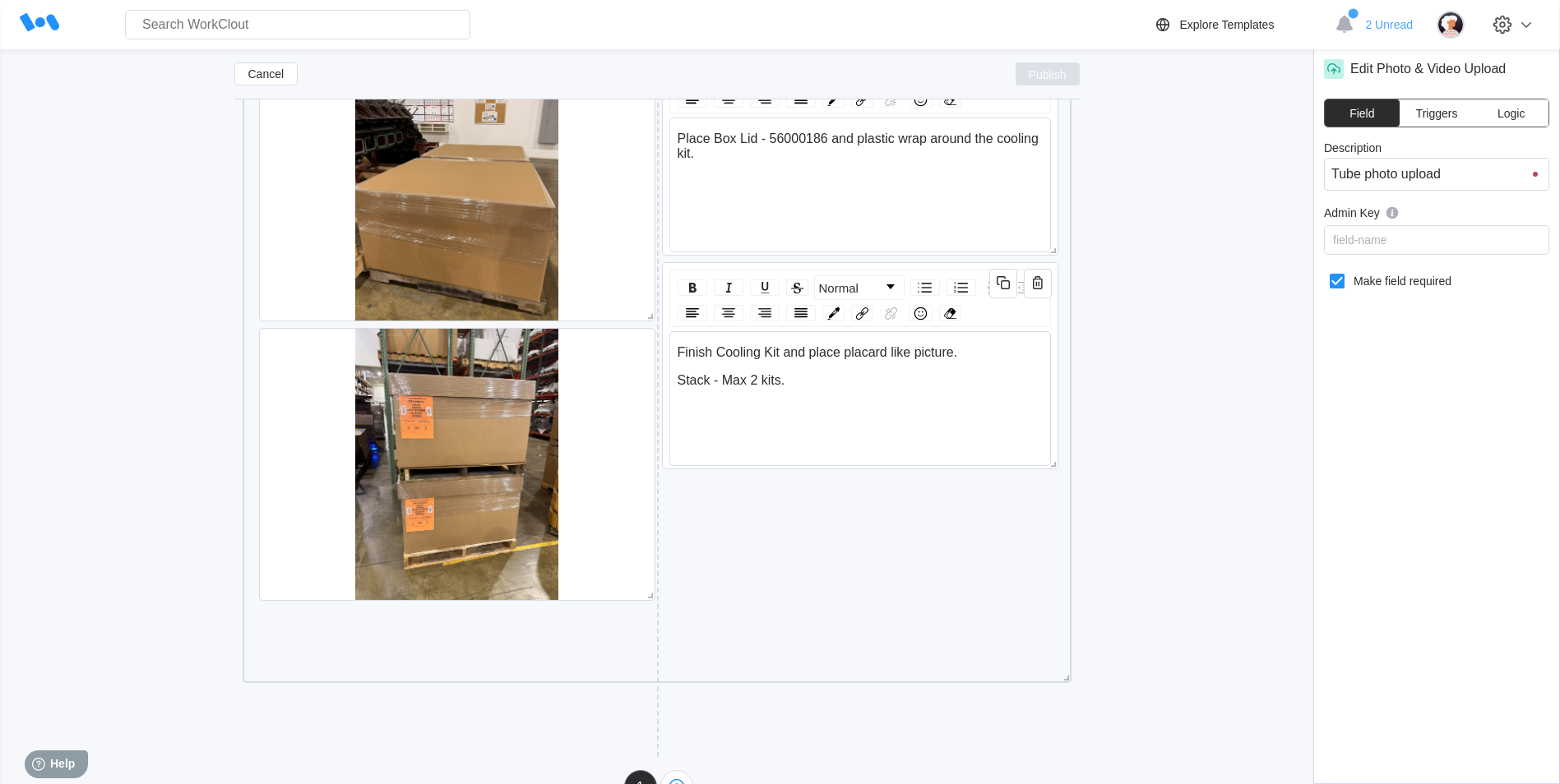
click at [1015, 71] on button "Publish" at bounding box center [1047, 73] width 64 height 23
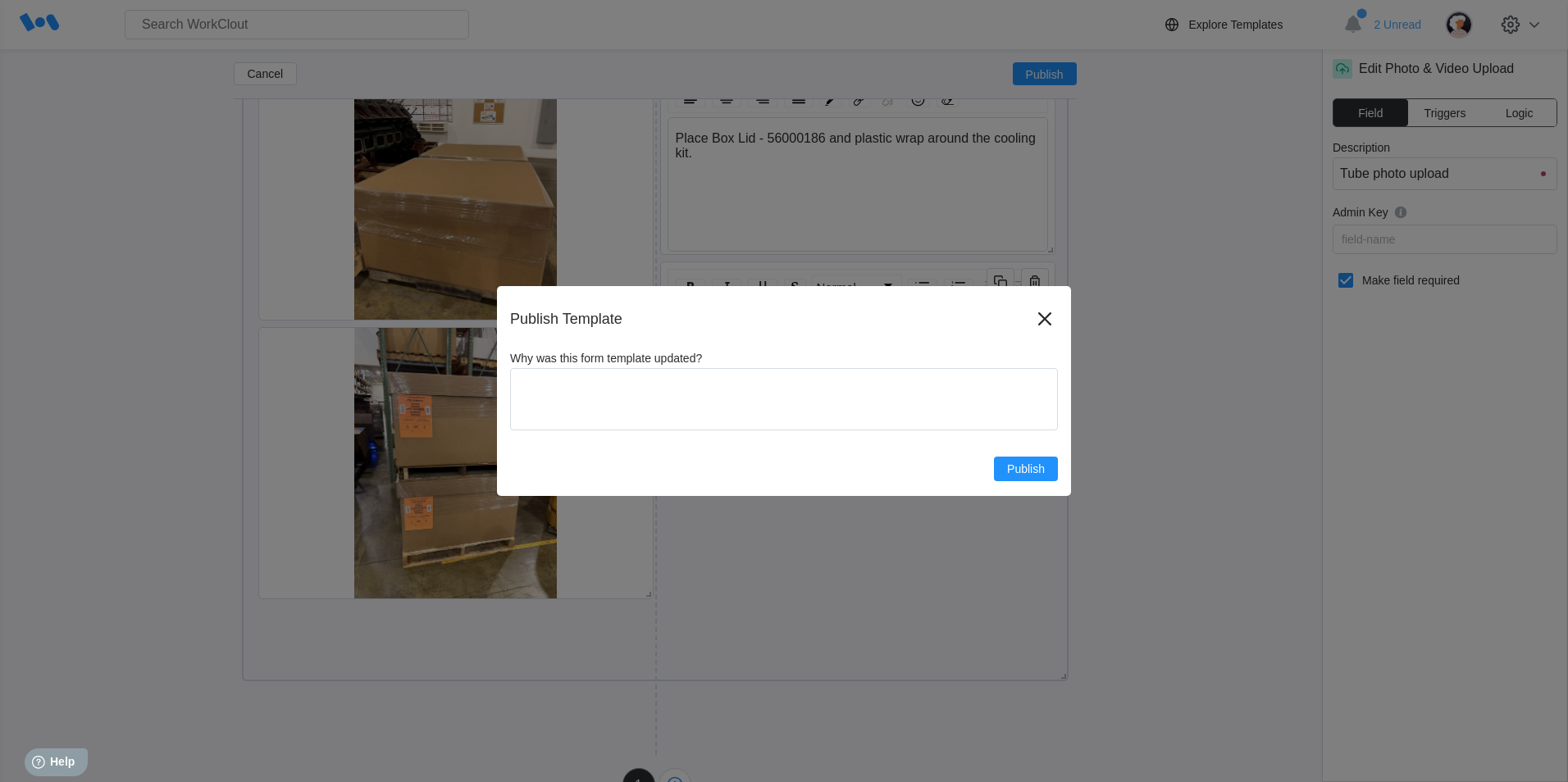
click at [1025, 482] on div "Publish Template Why was this form template updated? x Publish" at bounding box center [784, 391] width 574 height 210
drag, startPoint x: 1025, startPoint y: 482, endPoint x: 1028, endPoint y: 472, distance: 10.4
click at [1028, 472] on span "Publish" at bounding box center [1025, 469] width 38 height 12
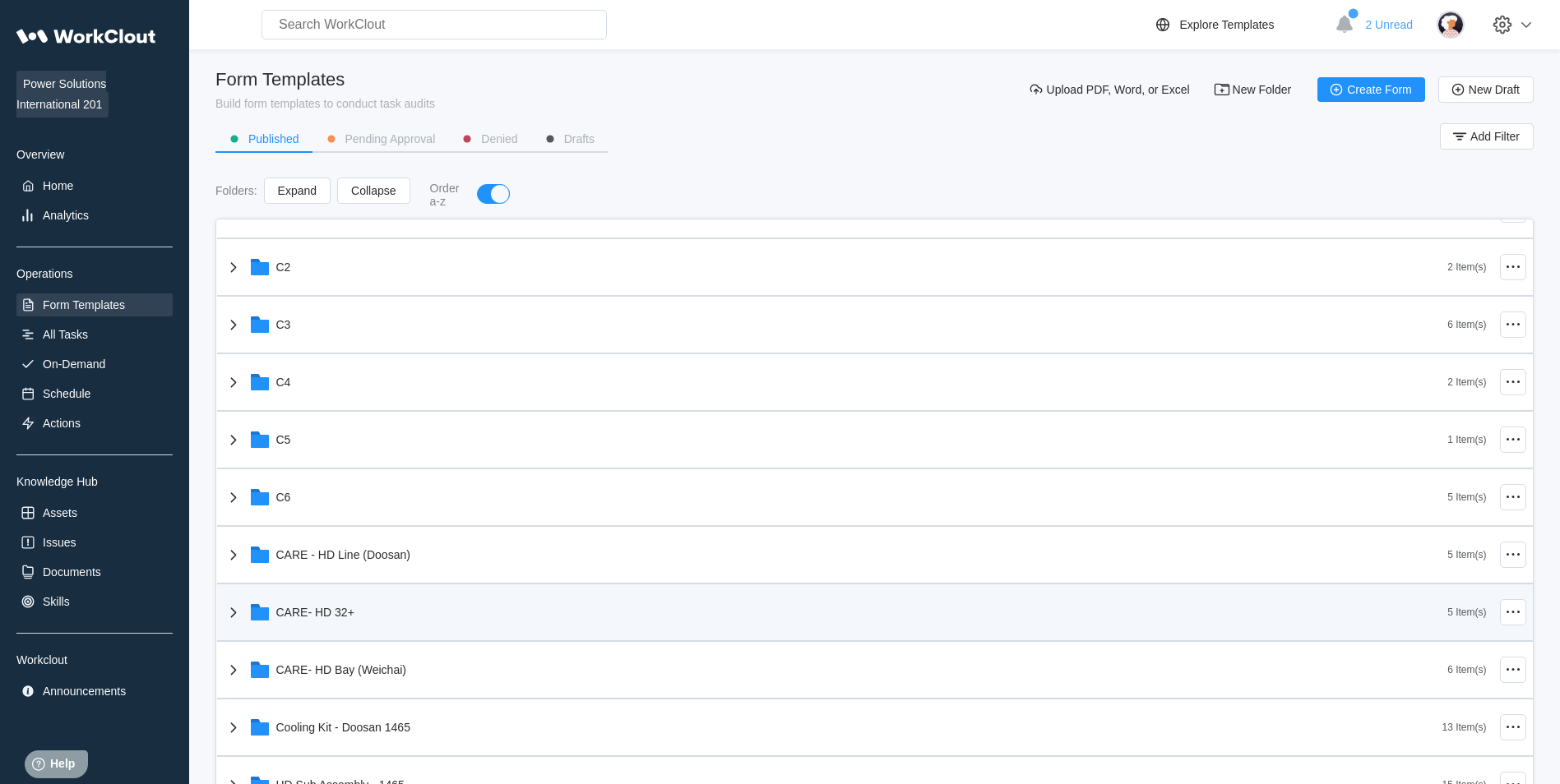
scroll to position [247, 0]
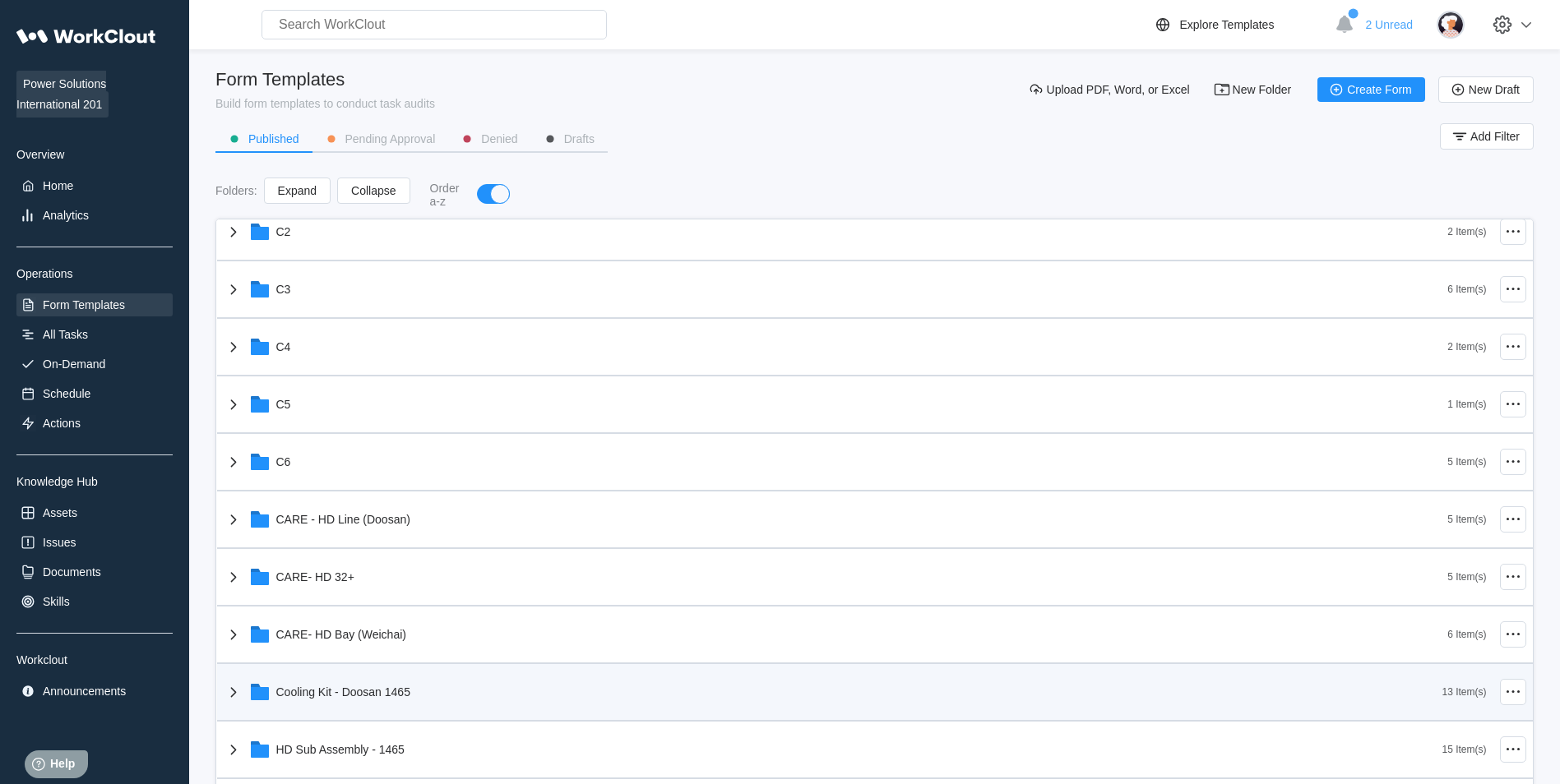
drag, startPoint x: 419, startPoint y: 702, endPoint x: 421, endPoint y: 685, distance: 17.1
click at [420, 702] on div "Cooling Kit - Doosan 1465" at bounding box center [833, 692] width 1219 height 43
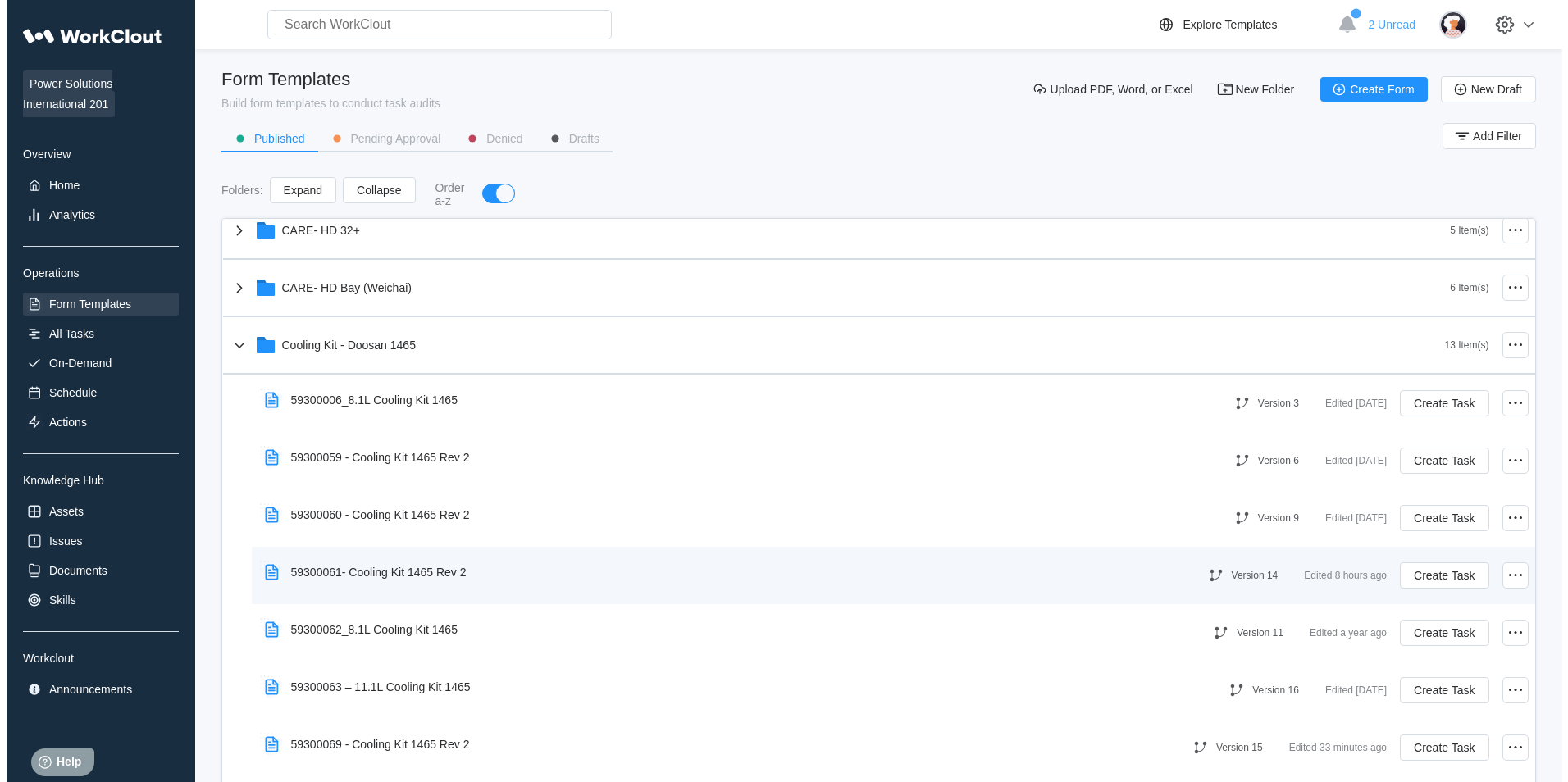
scroll to position [738, 0]
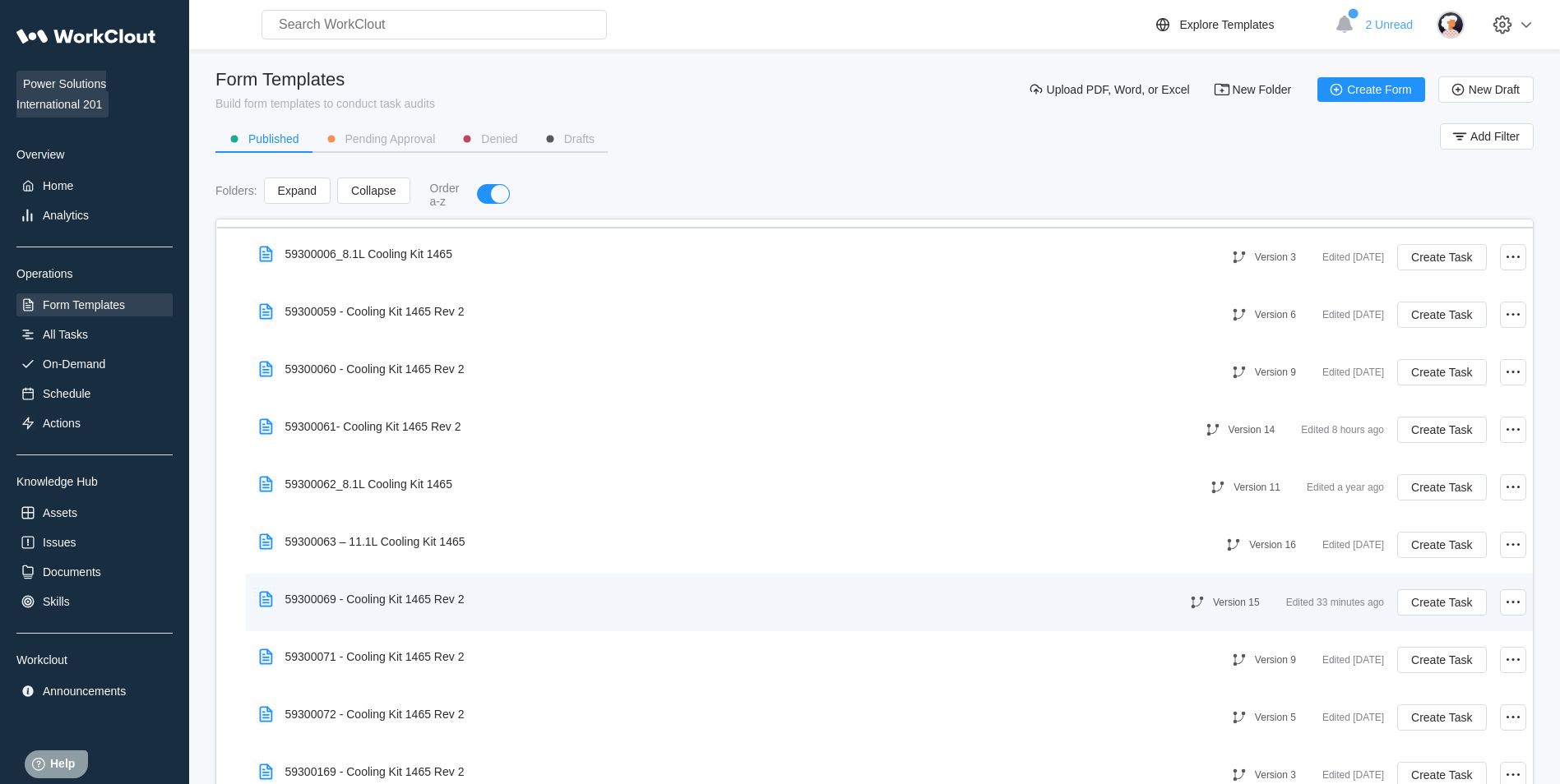
click at [399, 600] on div "59300069 - Cooling Kit 1465 Rev 2" at bounding box center [374, 599] width 179 height 13
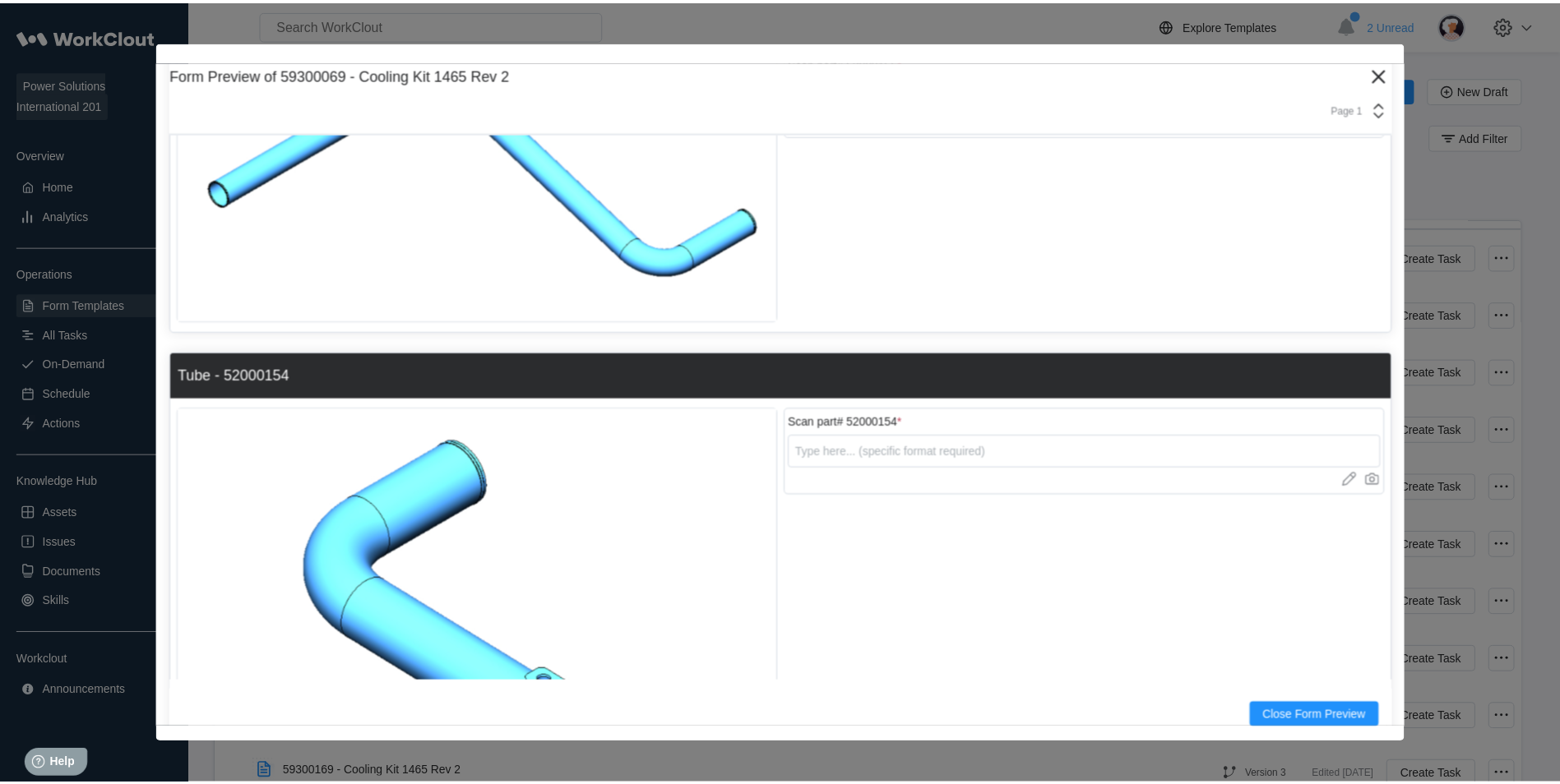
scroll to position [1727, 0]
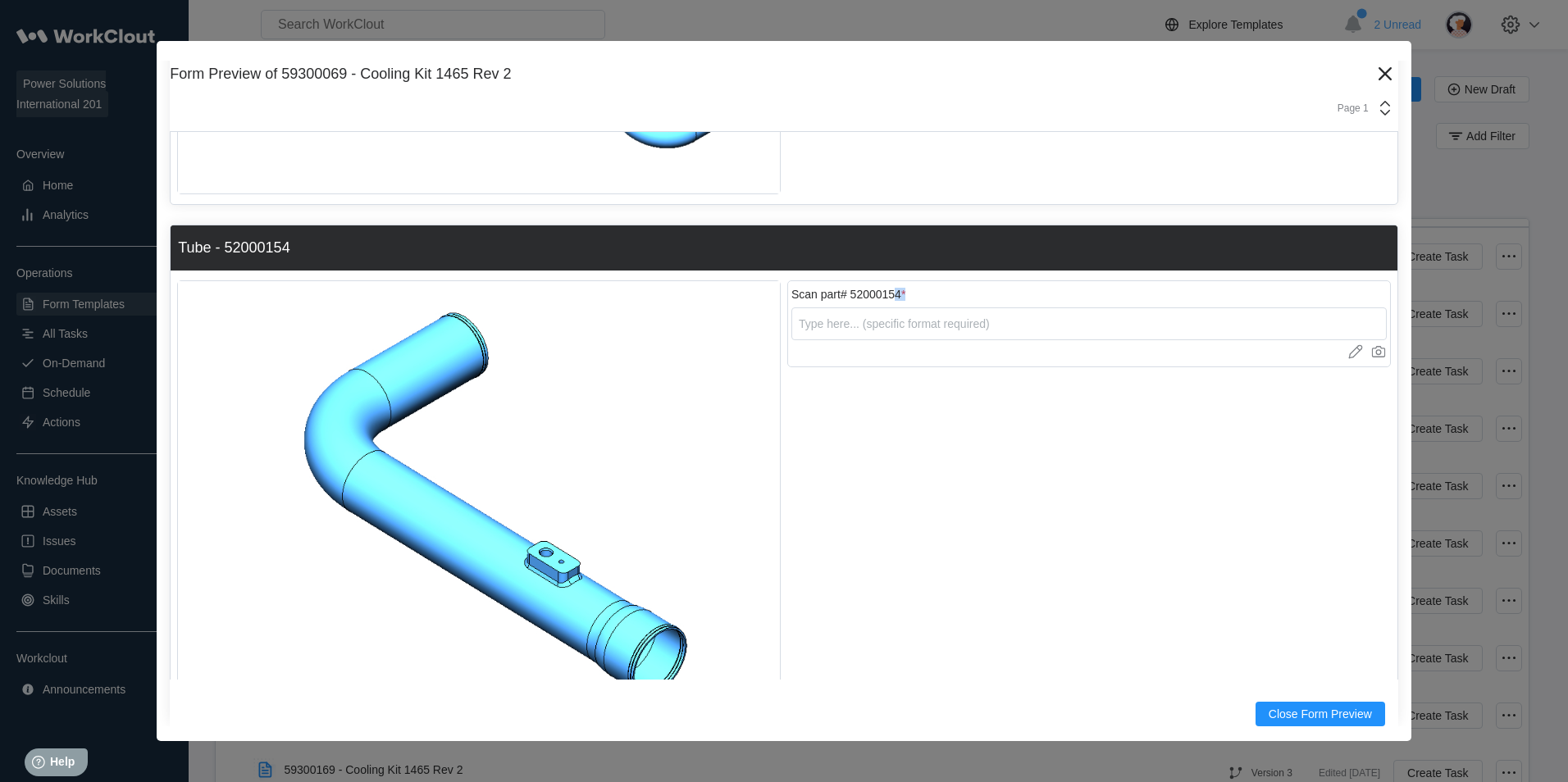
drag, startPoint x: 901, startPoint y: 295, endPoint x: 883, endPoint y: 289, distance: 19.0
click at [883, 289] on div "Scan part# 52000154 *" at bounding box center [1089, 294] width 595 height 13
click at [1377, 75] on icon at bounding box center [1384, 73] width 26 height 26
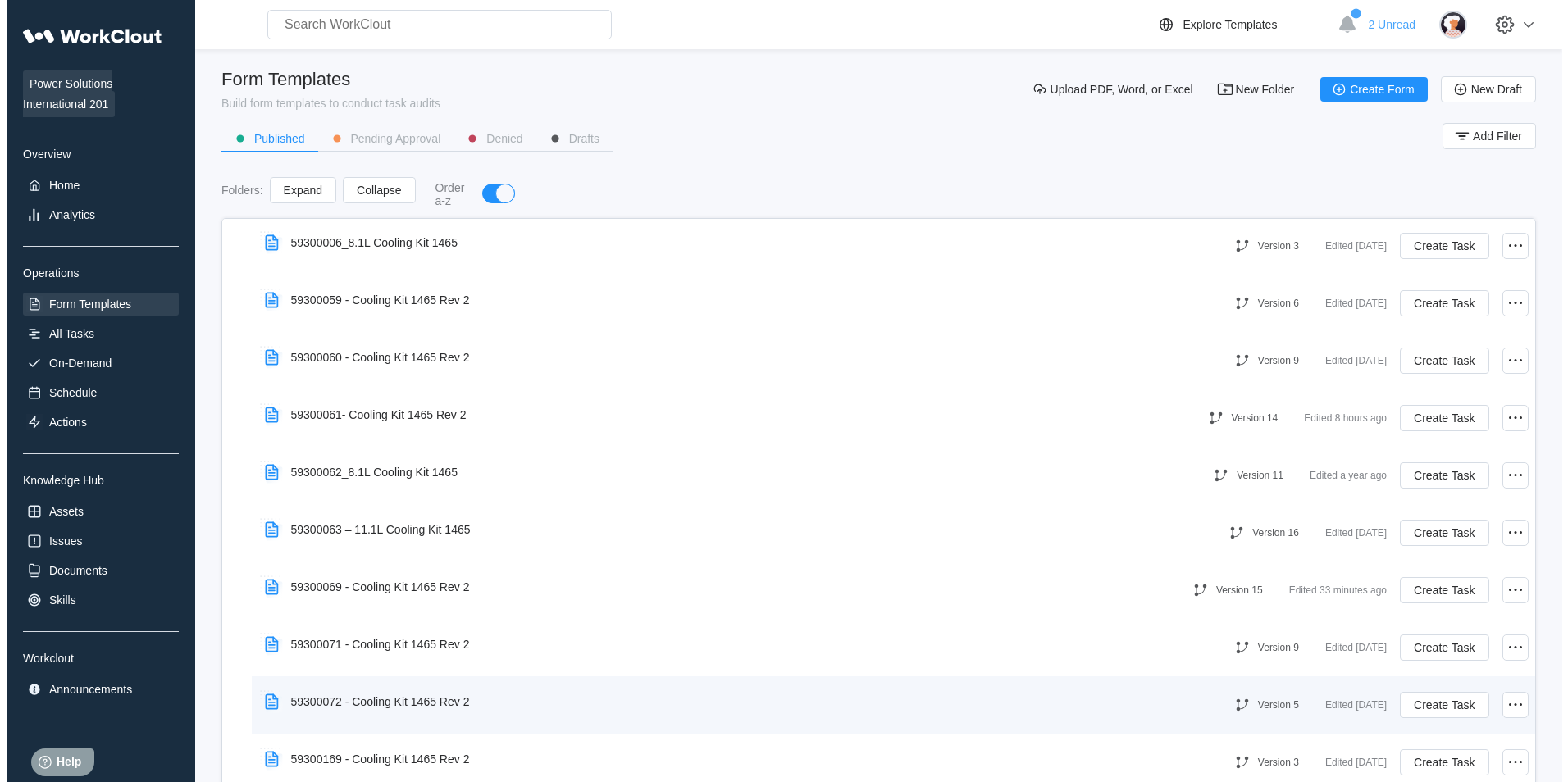
scroll to position [738, 0]
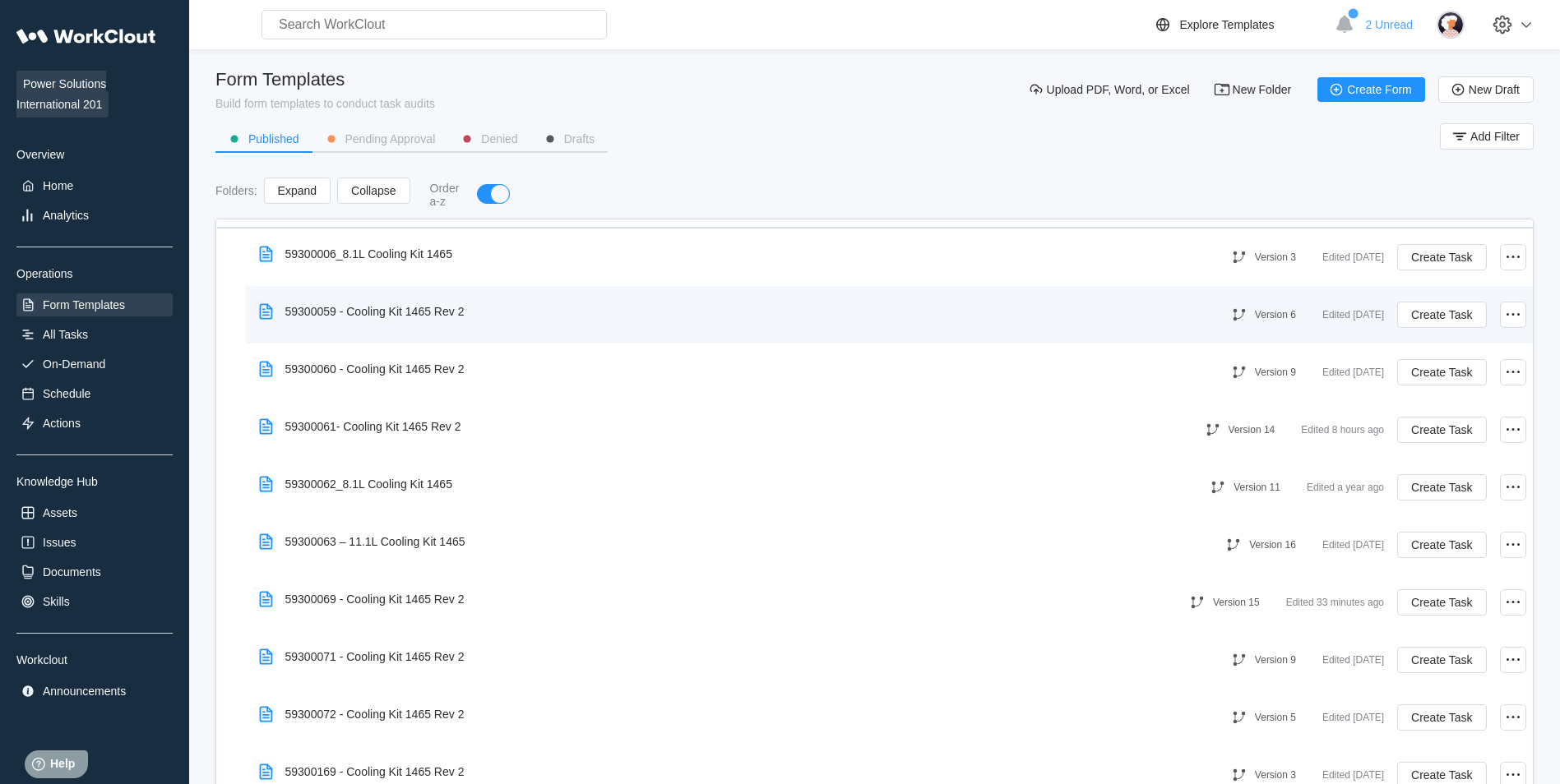
click at [435, 318] on div "59300059 - Cooling Kit 1465 Rev 2" at bounding box center [374, 312] width 179 height 13
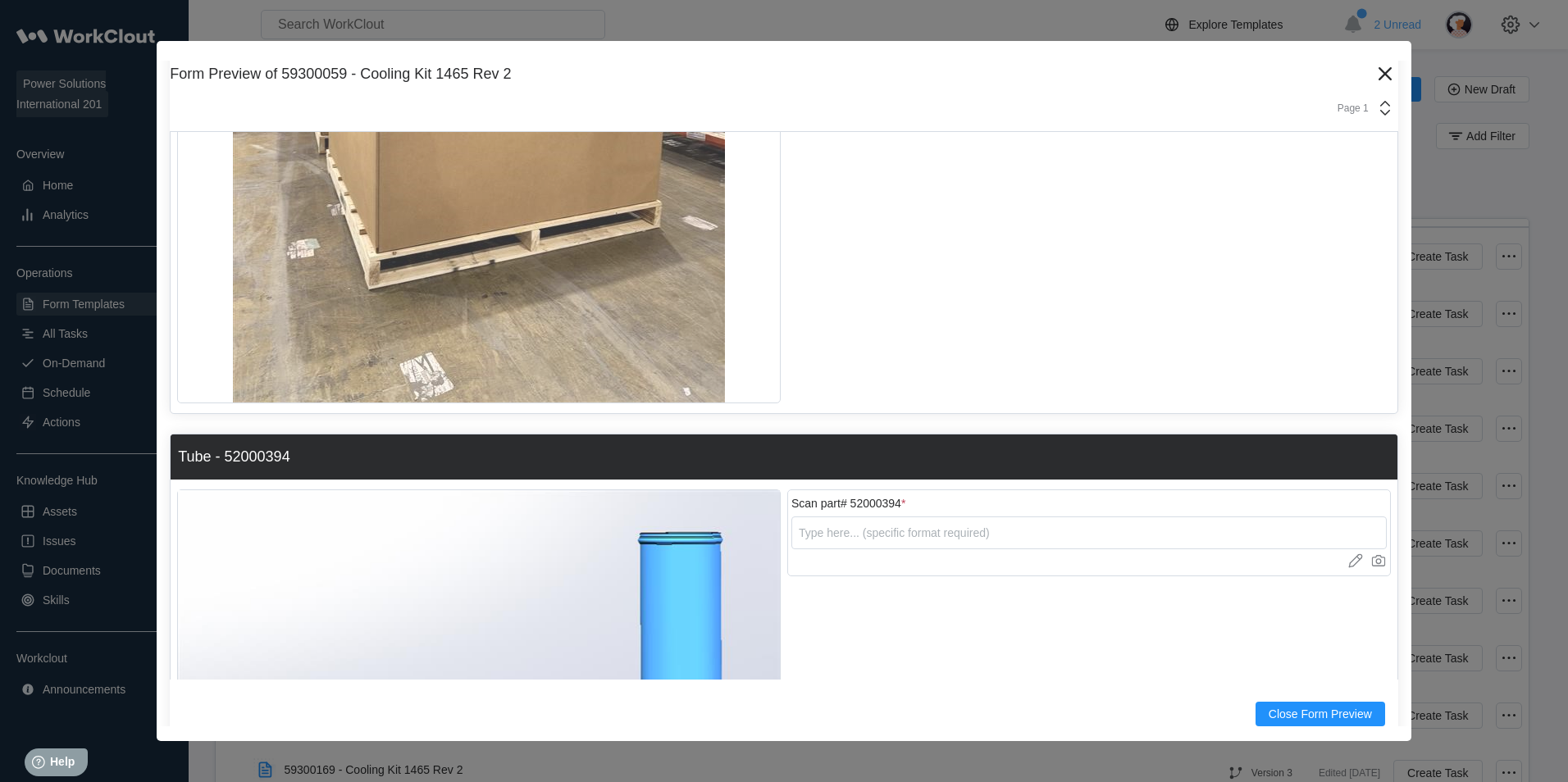
scroll to position [1394, 0]
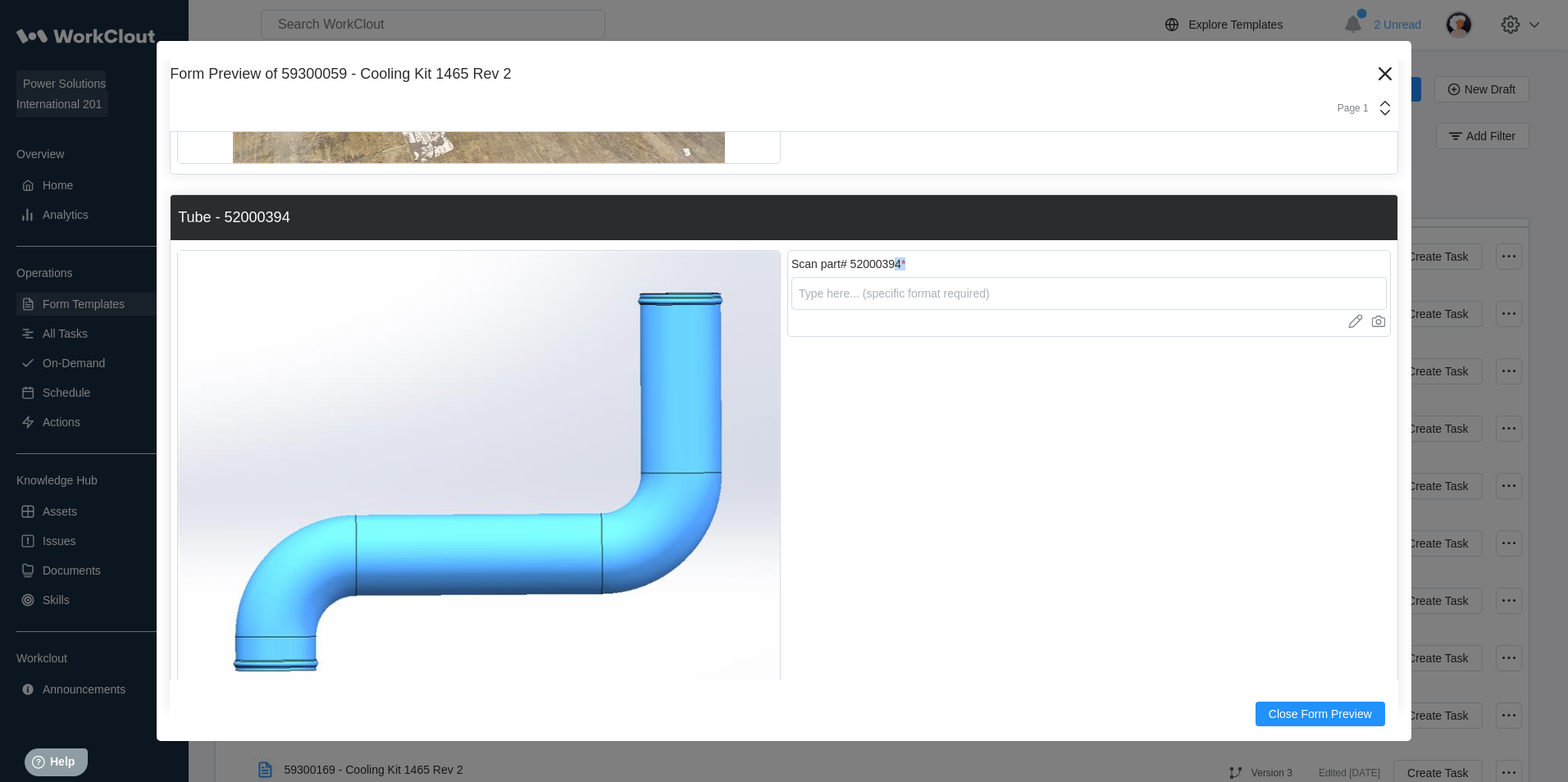
drag, startPoint x: 899, startPoint y: 262, endPoint x: 891, endPoint y: 259, distance: 8.5
click at [891, 259] on div "Scan part# 52000394 *" at bounding box center [1089, 264] width 595 height 13
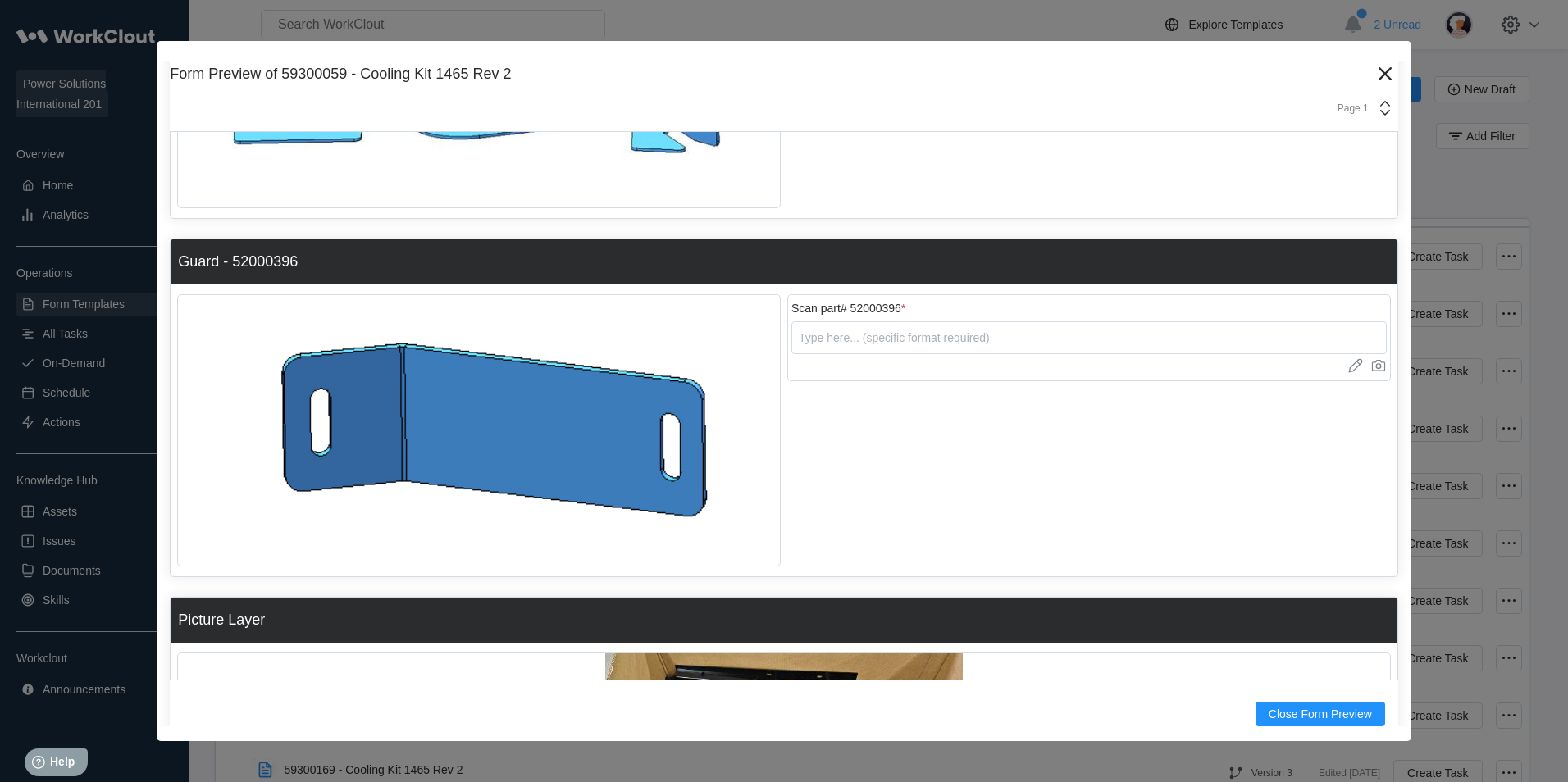
scroll to position [11726, 0]
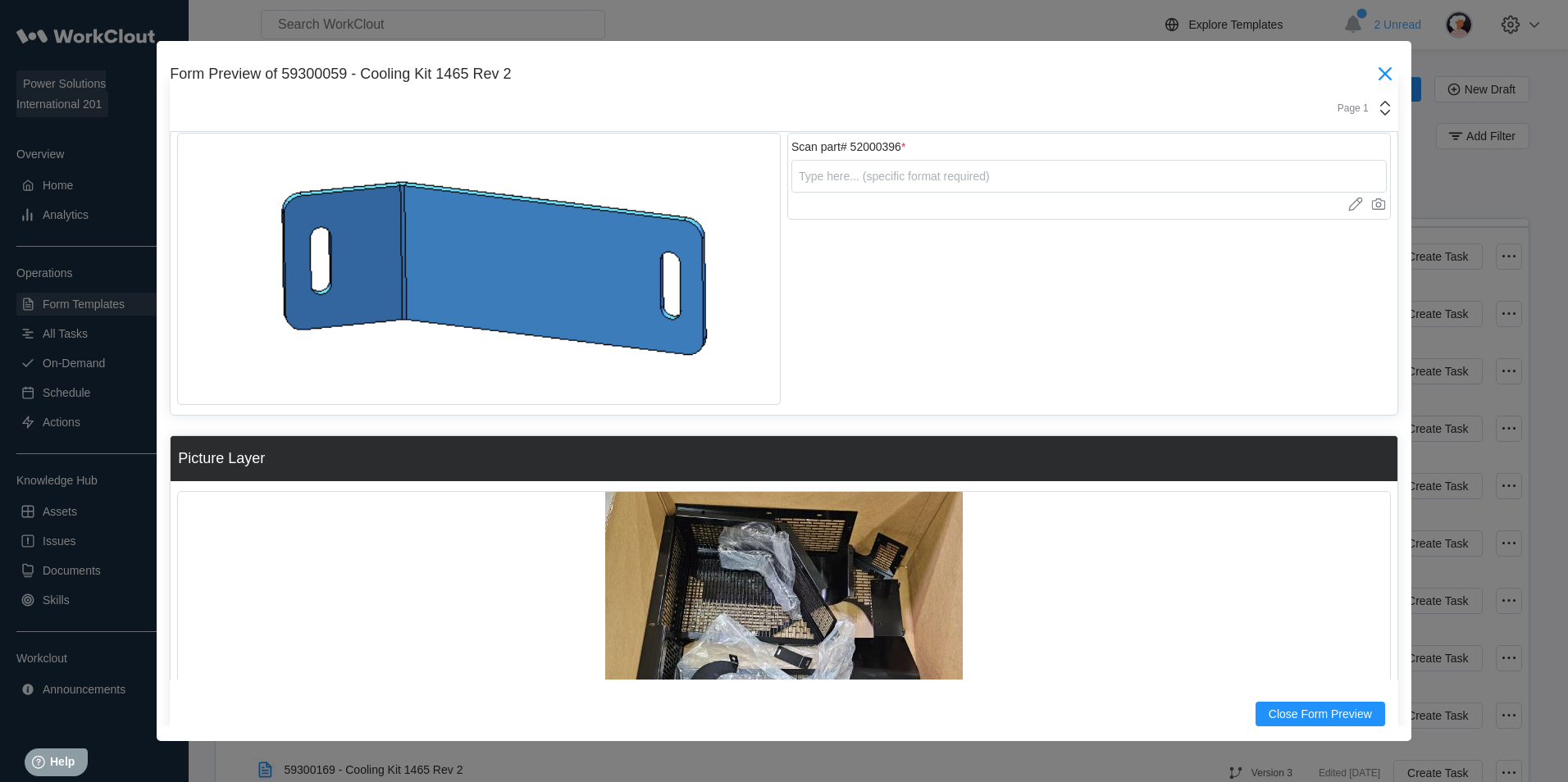
click at [1379, 78] on icon at bounding box center [1385, 74] width 13 height 13
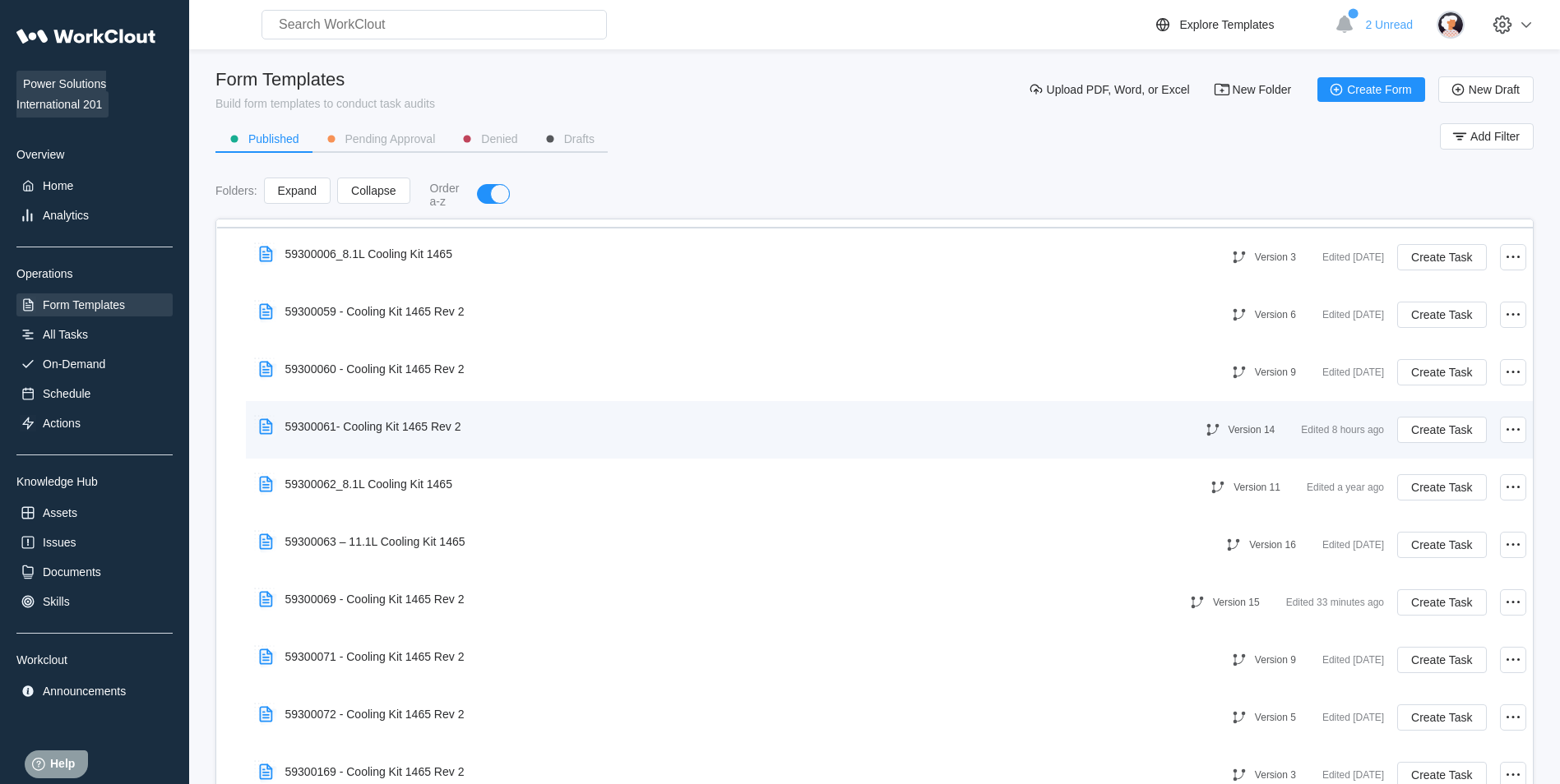
click at [408, 424] on div "59300061- Cooling Kit 1465 Rev 2" at bounding box center [372, 427] width 176 height 13
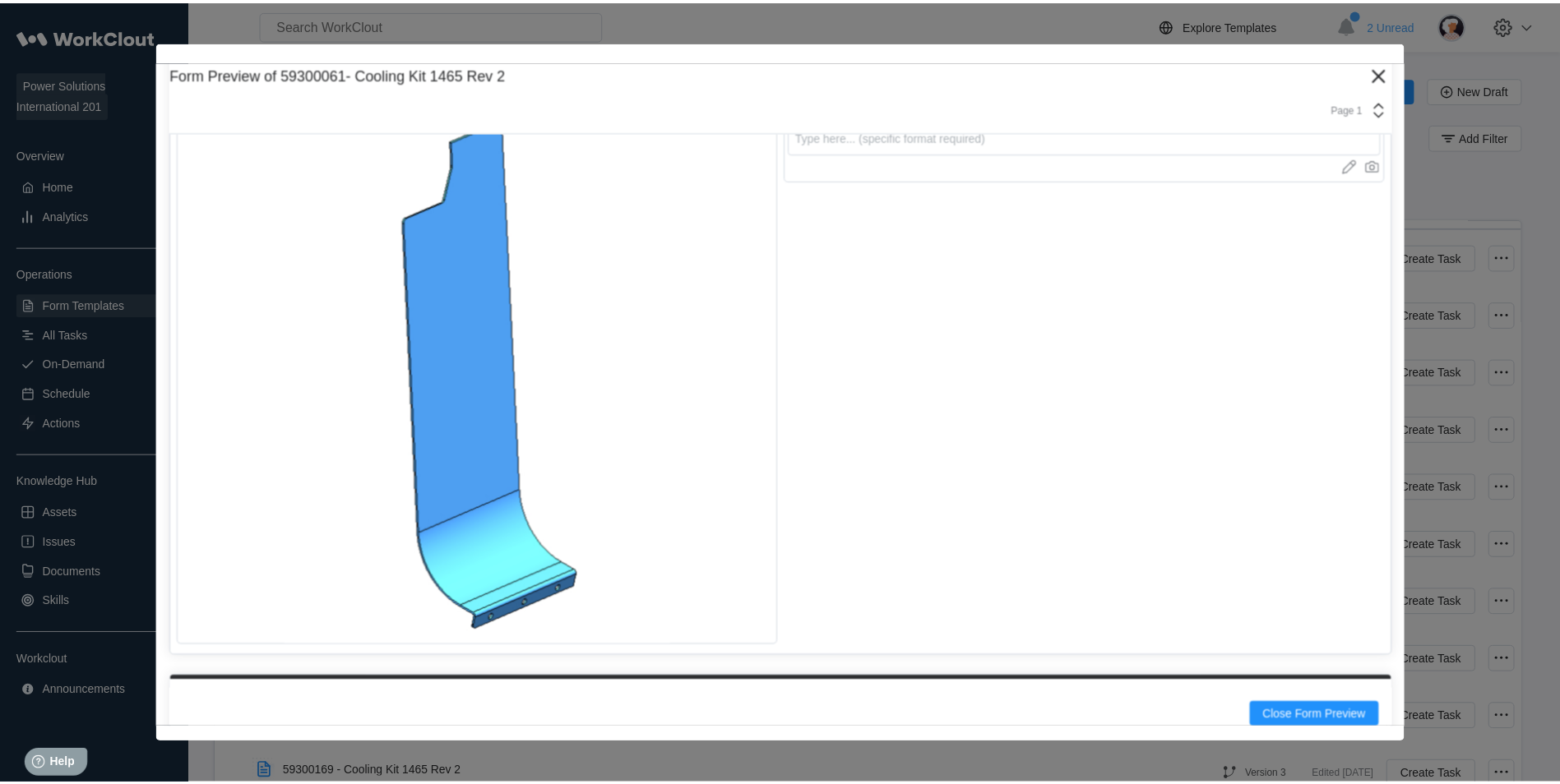
scroll to position [9372, 0]
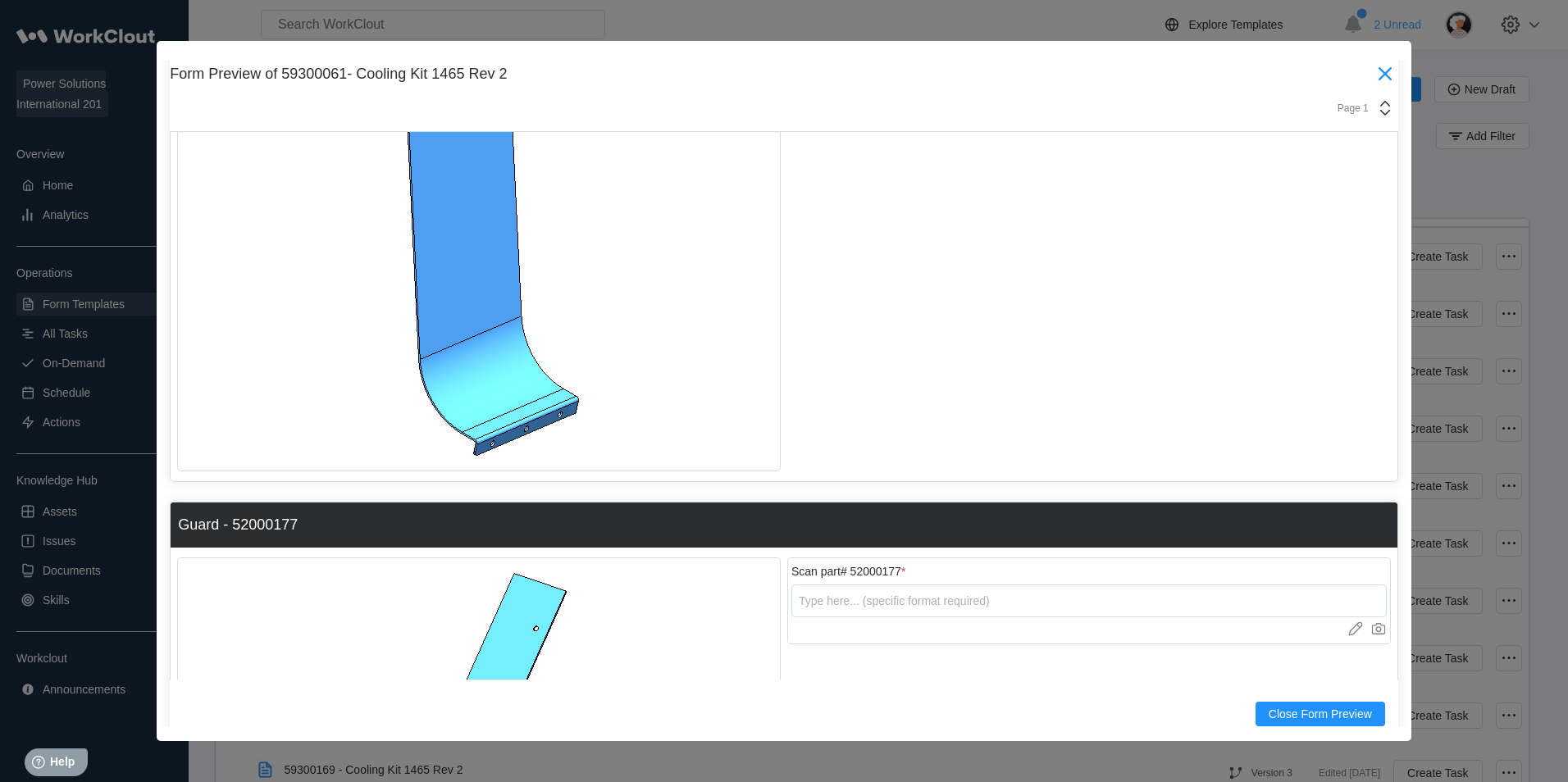
click at [1372, 75] on icon at bounding box center [1384, 73] width 26 height 26
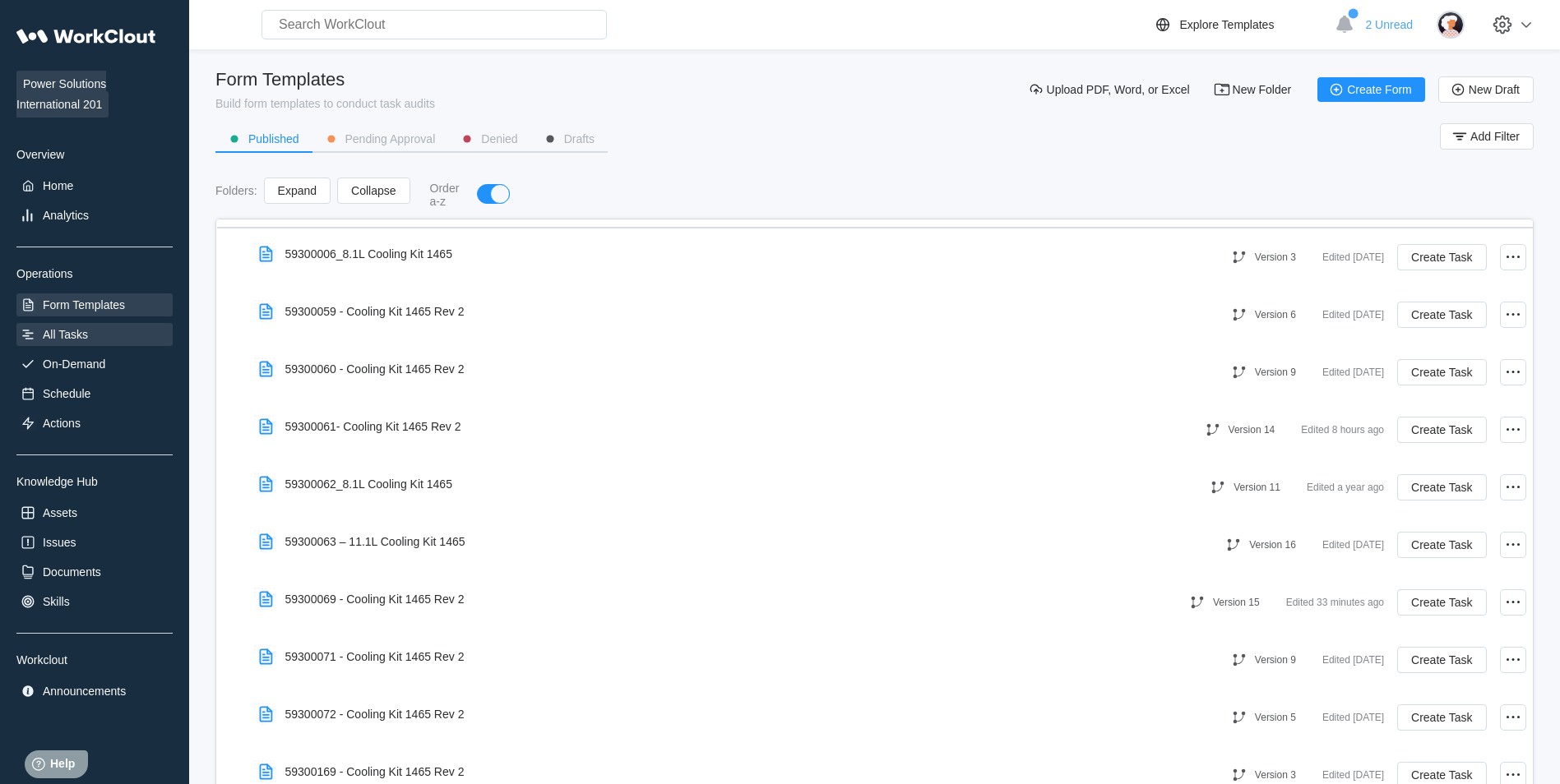
click at [71, 332] on div "All Tasks" at bounding box center [66, 334] width 45 height 13
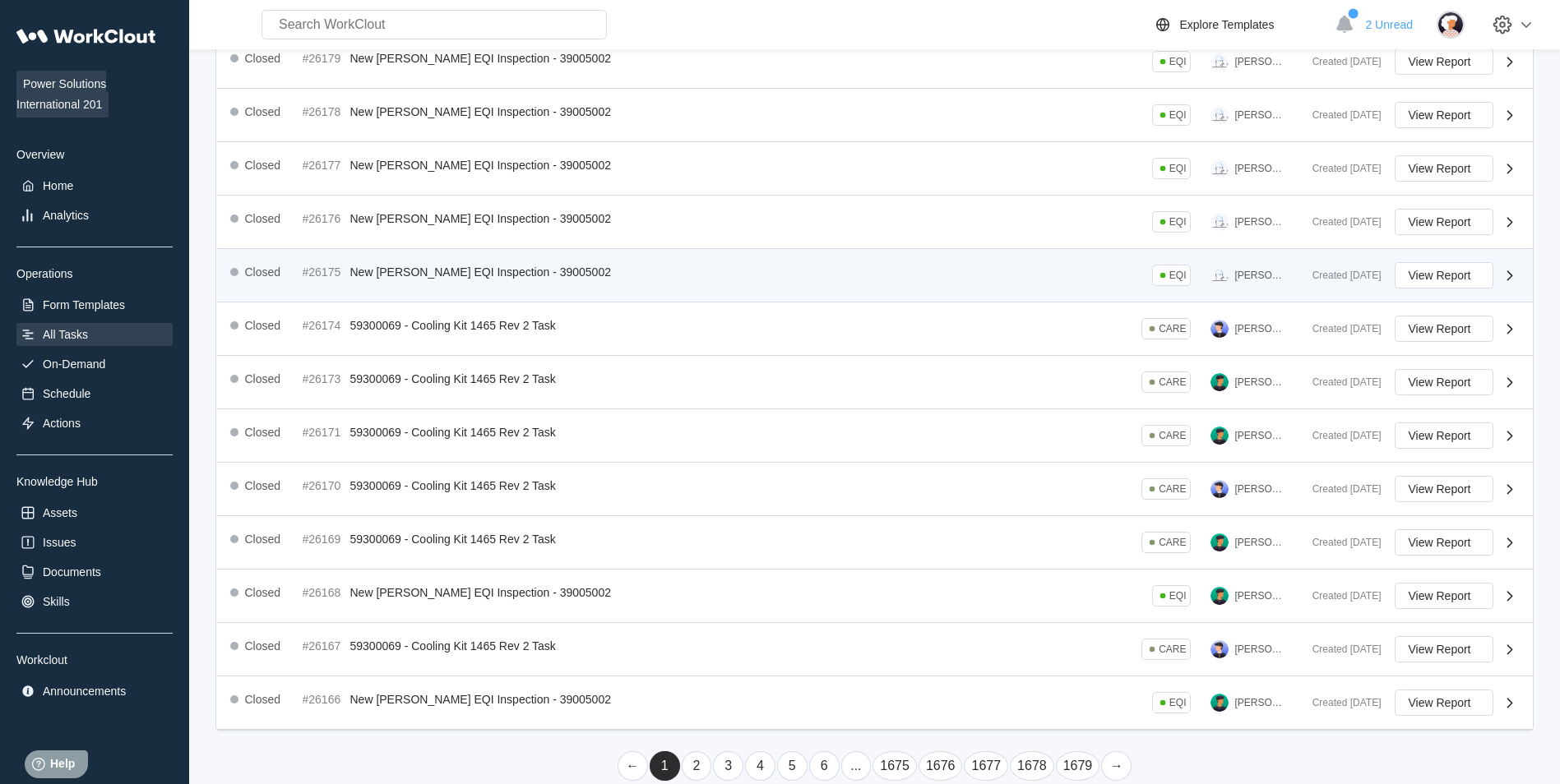
scroll to position [247, 0]
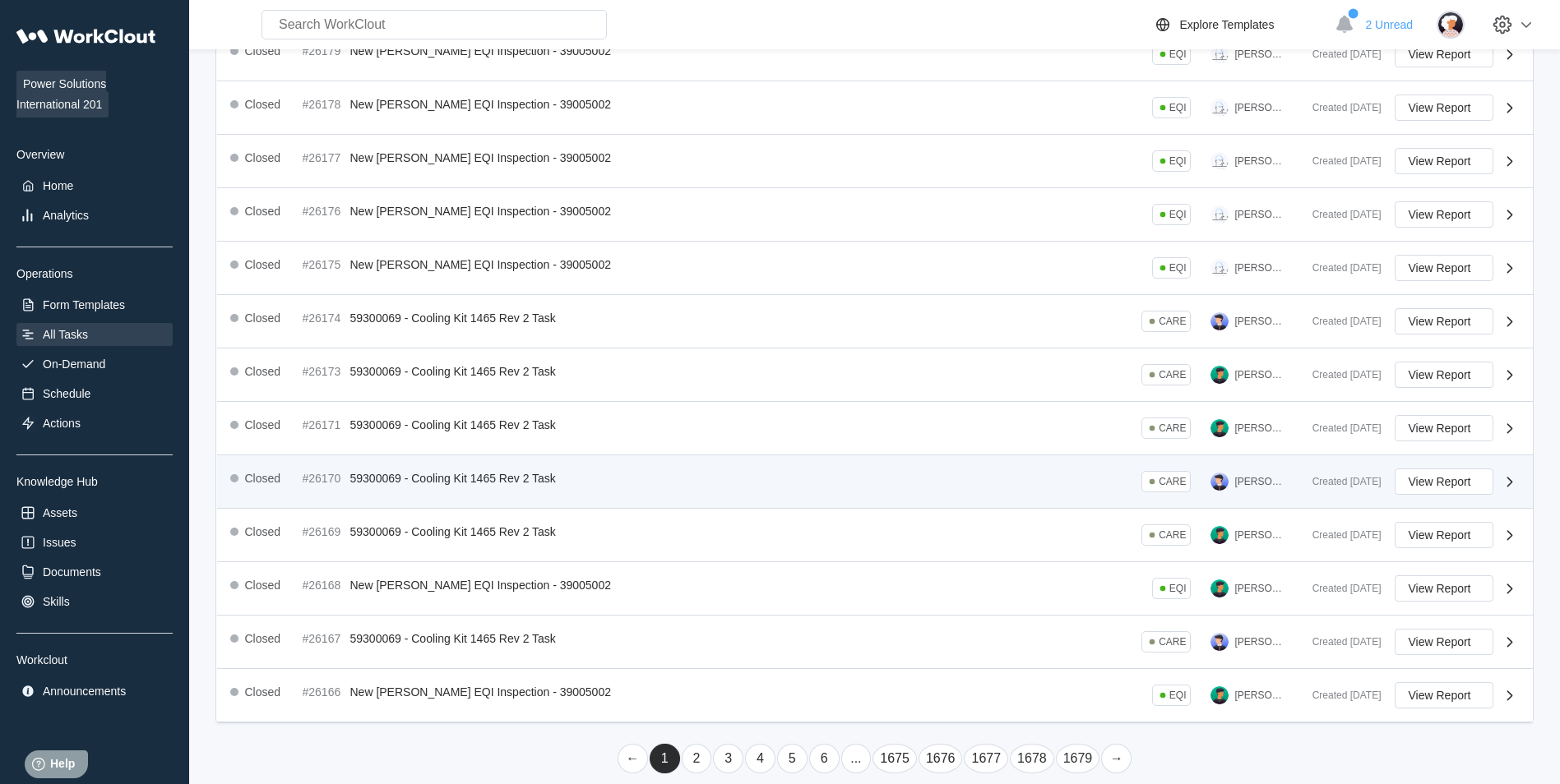
click at [579, 469] on div "Closed #26170 59300069 - Cooling Kit 1465 Rev 2 Task CARE [PERSON_NAME]" at bounding box center [765, 481] width 1069 height 26
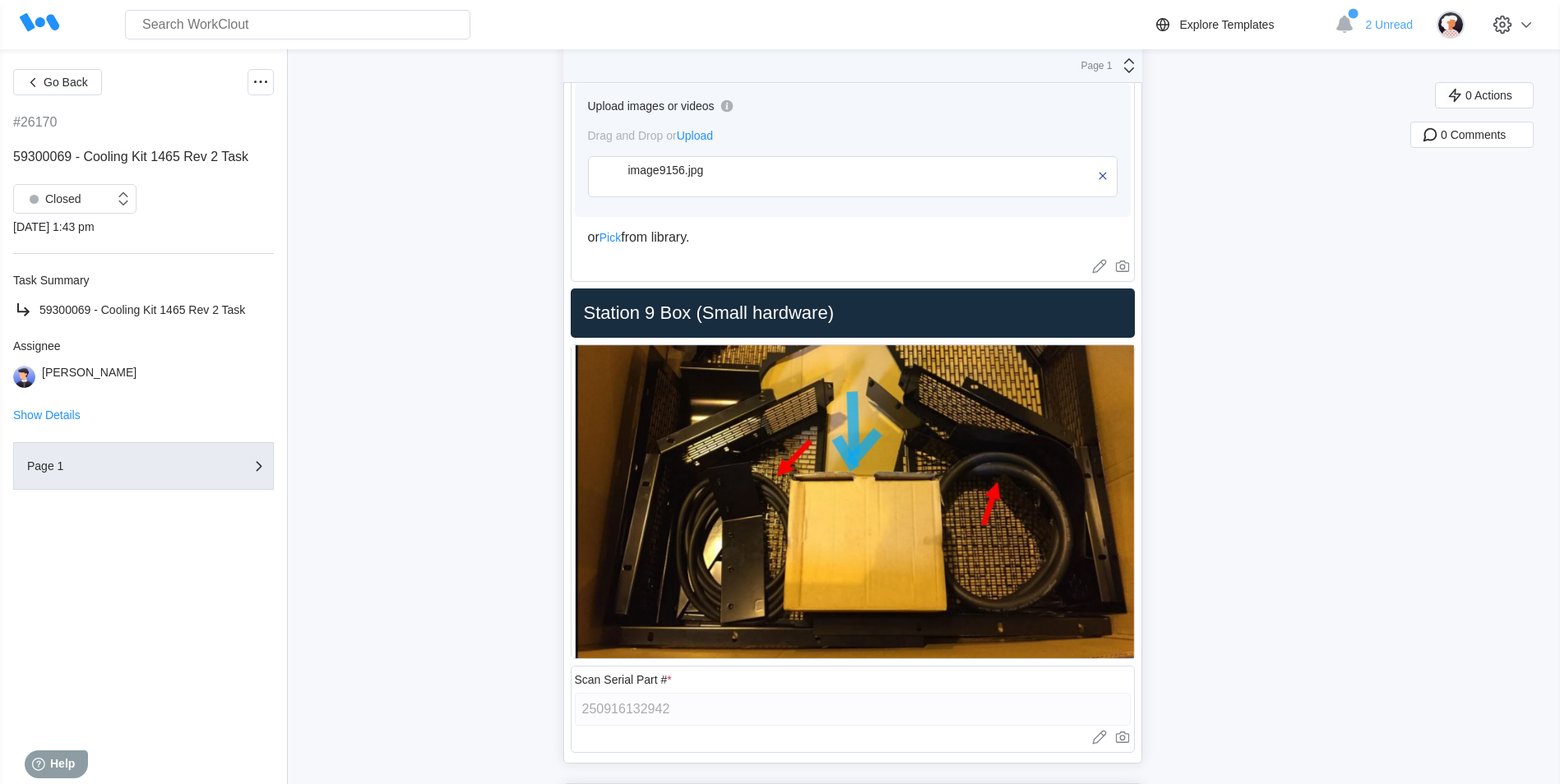
scroll to position [11427, 0]
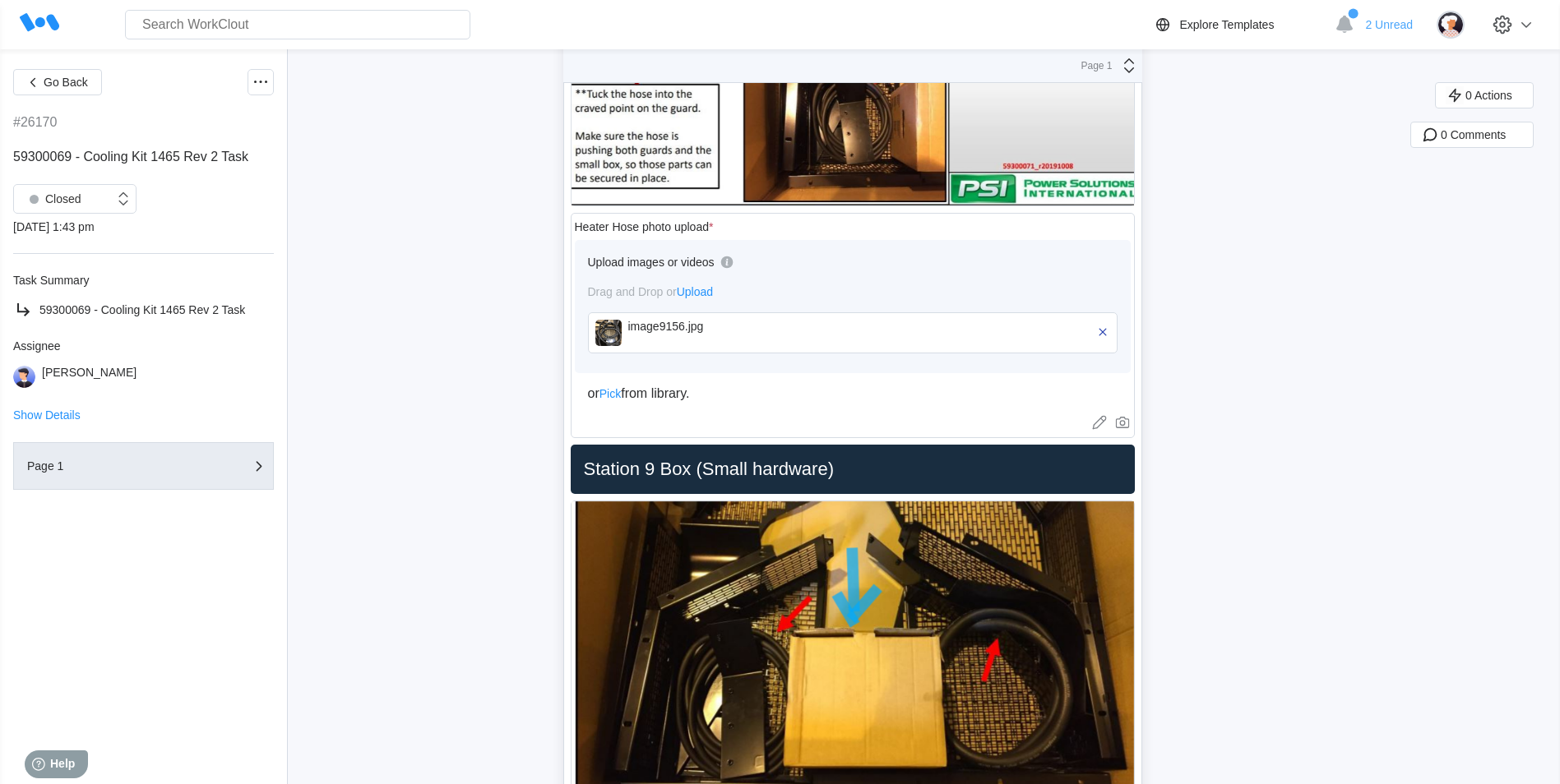
click at [618, 323] on img at bounding box center [608, 333] width 26 height 26
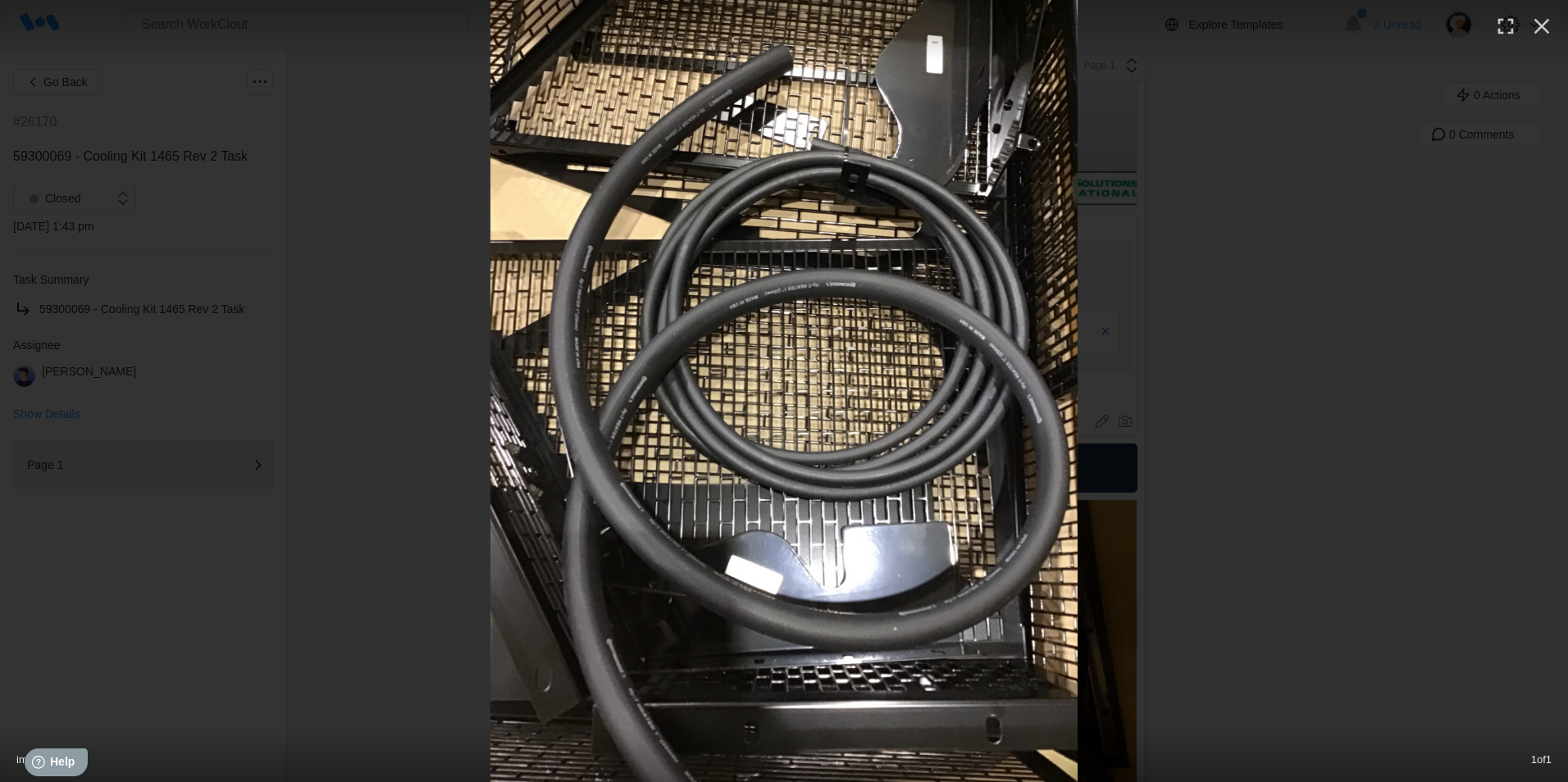
click at [1398, 273] on div at bounding box center [784, 391] width 1568 height 782
click at [1544, 13] on icon "button" at bounding box center [1541, 26] width 26 height 26
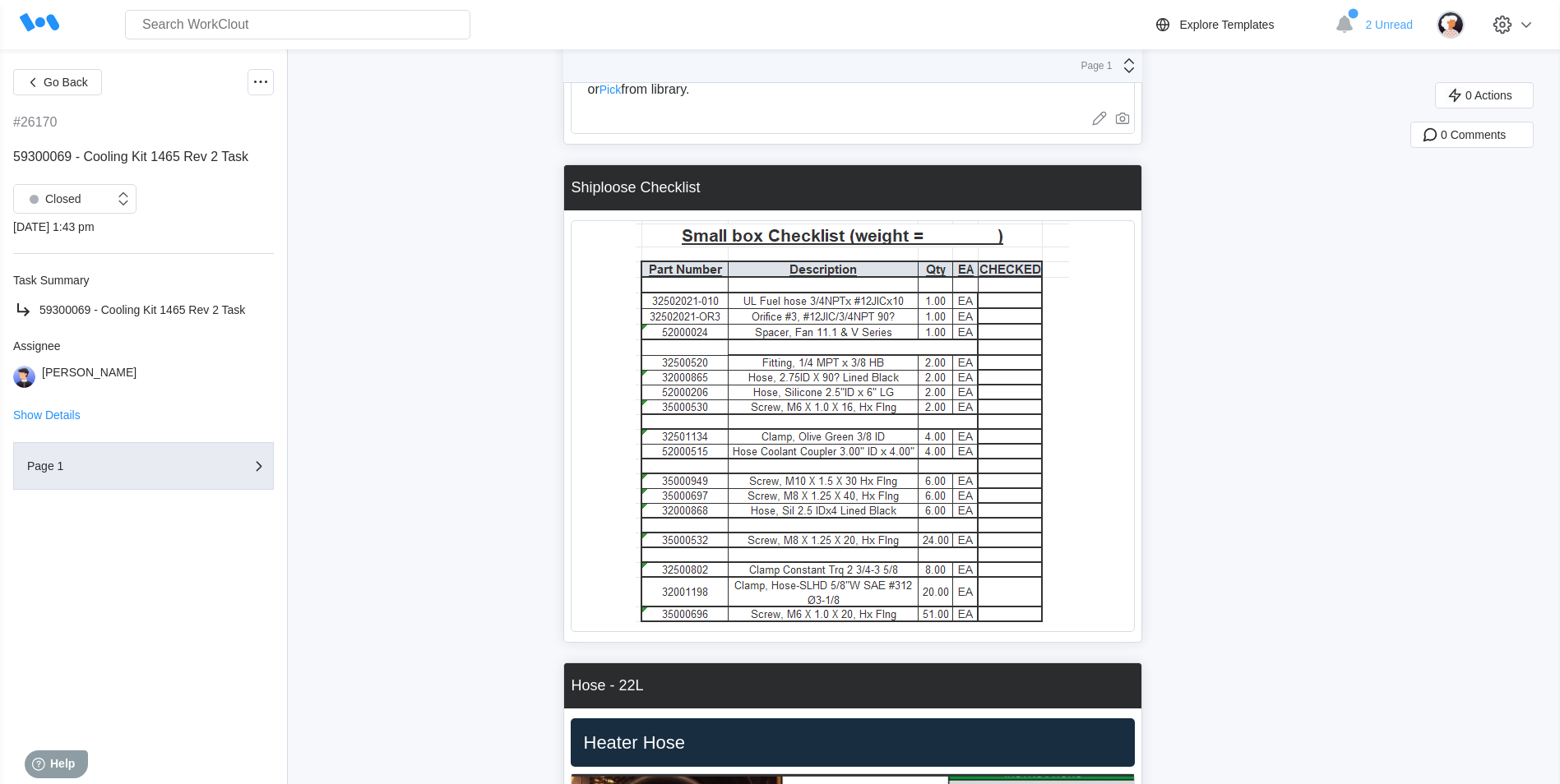
scroll to position [10569, 0]
